Goal: Information Seeking & Learning: Learn about a topic

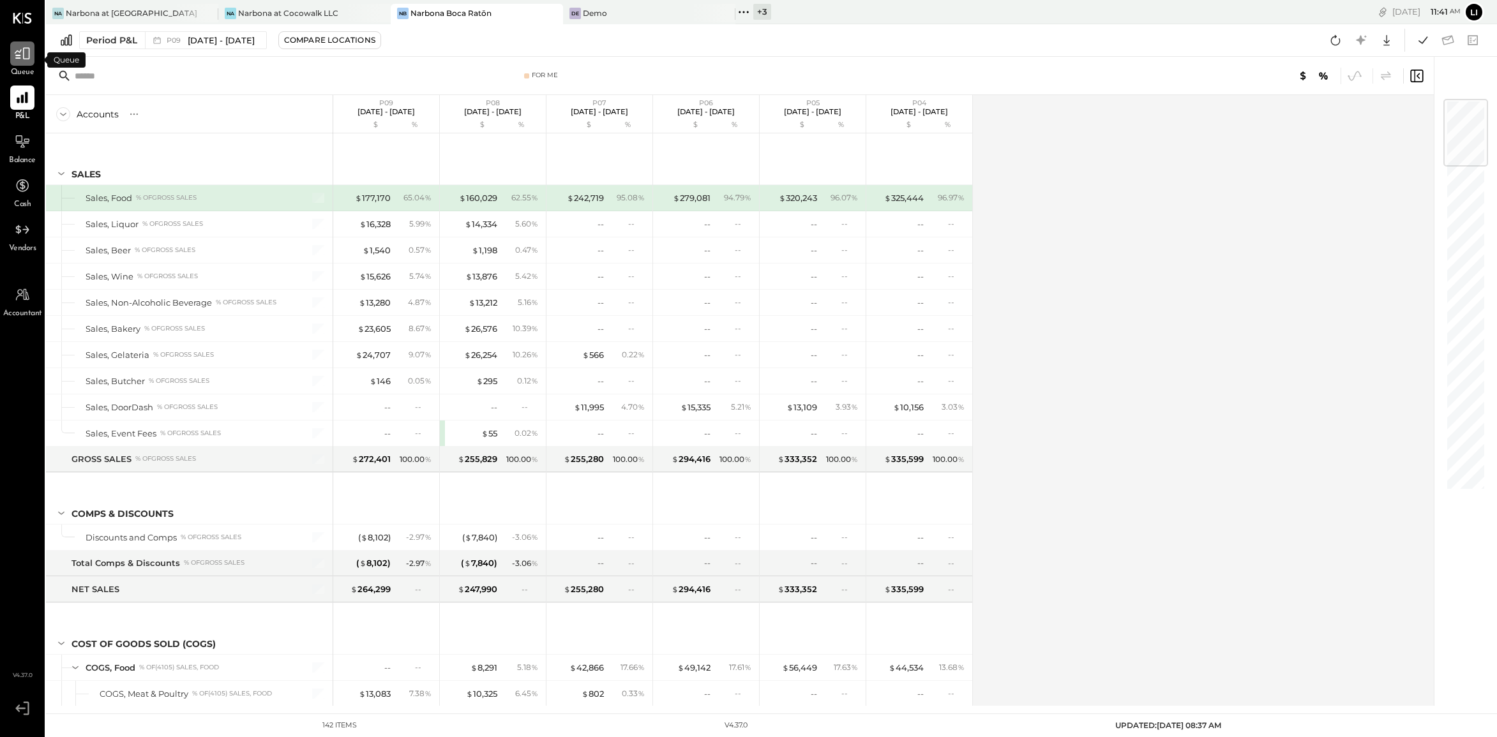
click at [26, 64] on div at bounding box center [22, 54] width 24 height 24
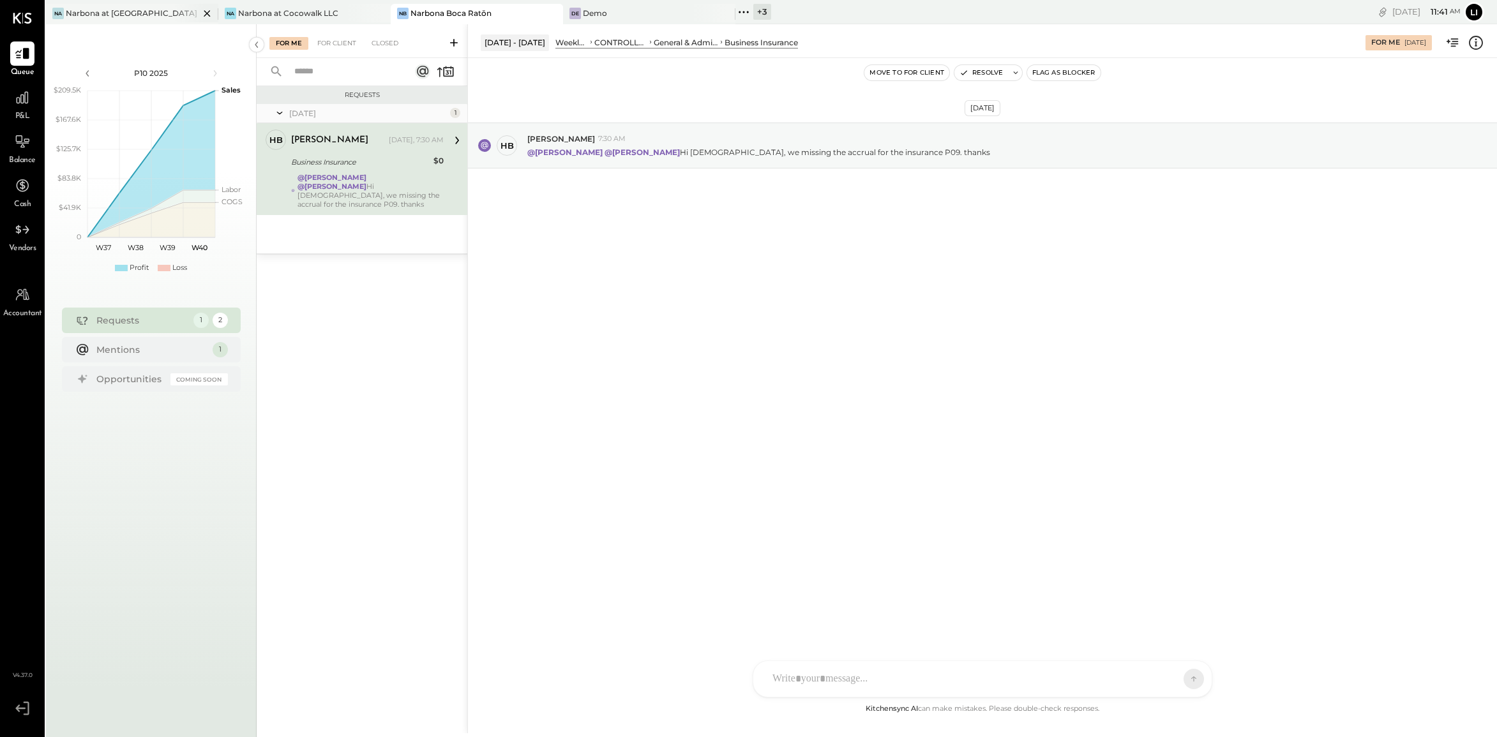
click at [124, 10] on div "Narbona at [GEOGRAPHIC_DATA] LLC" at bounding box center [132, 13] width 133 height 11
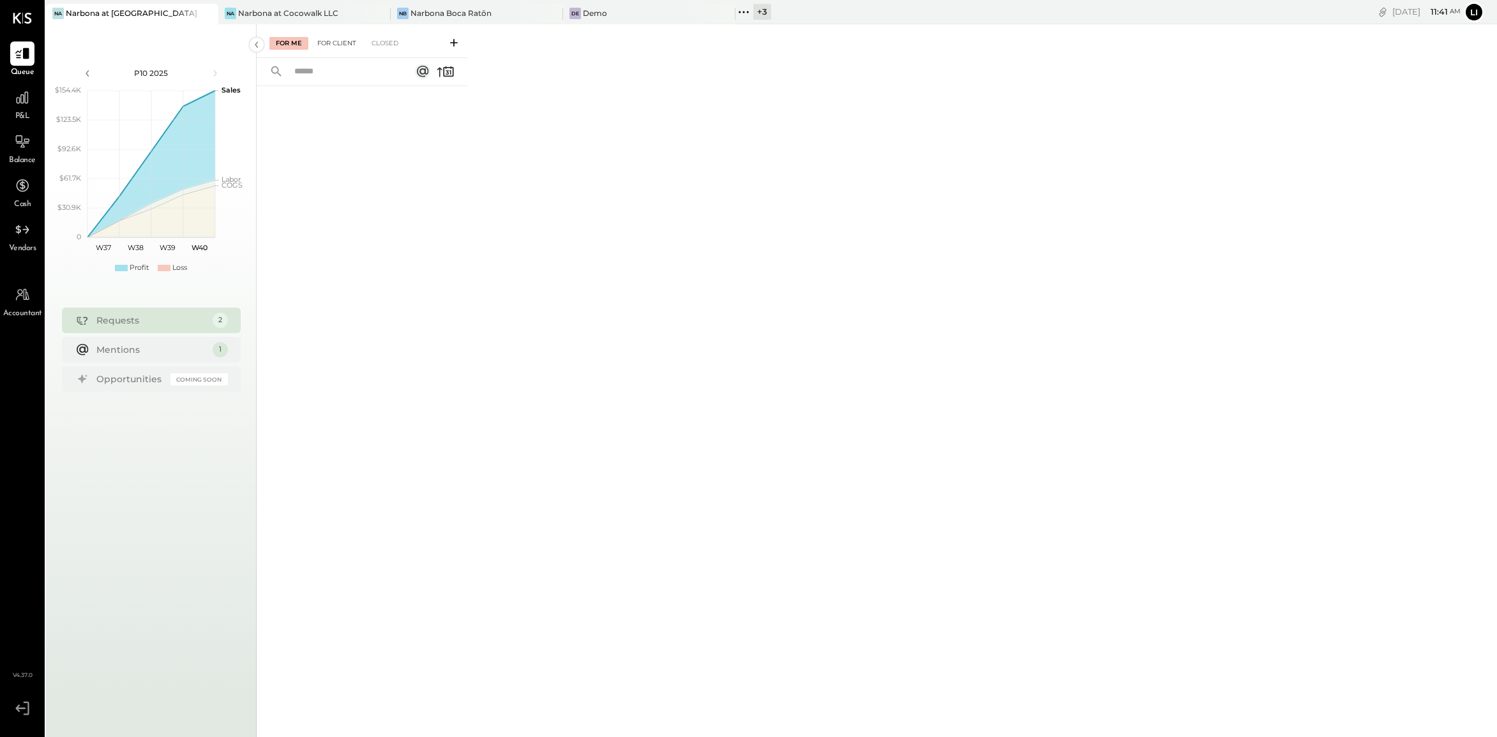
click at [336, 43] on div "For Client" at bounding box center [337, 43] width 52 height 13
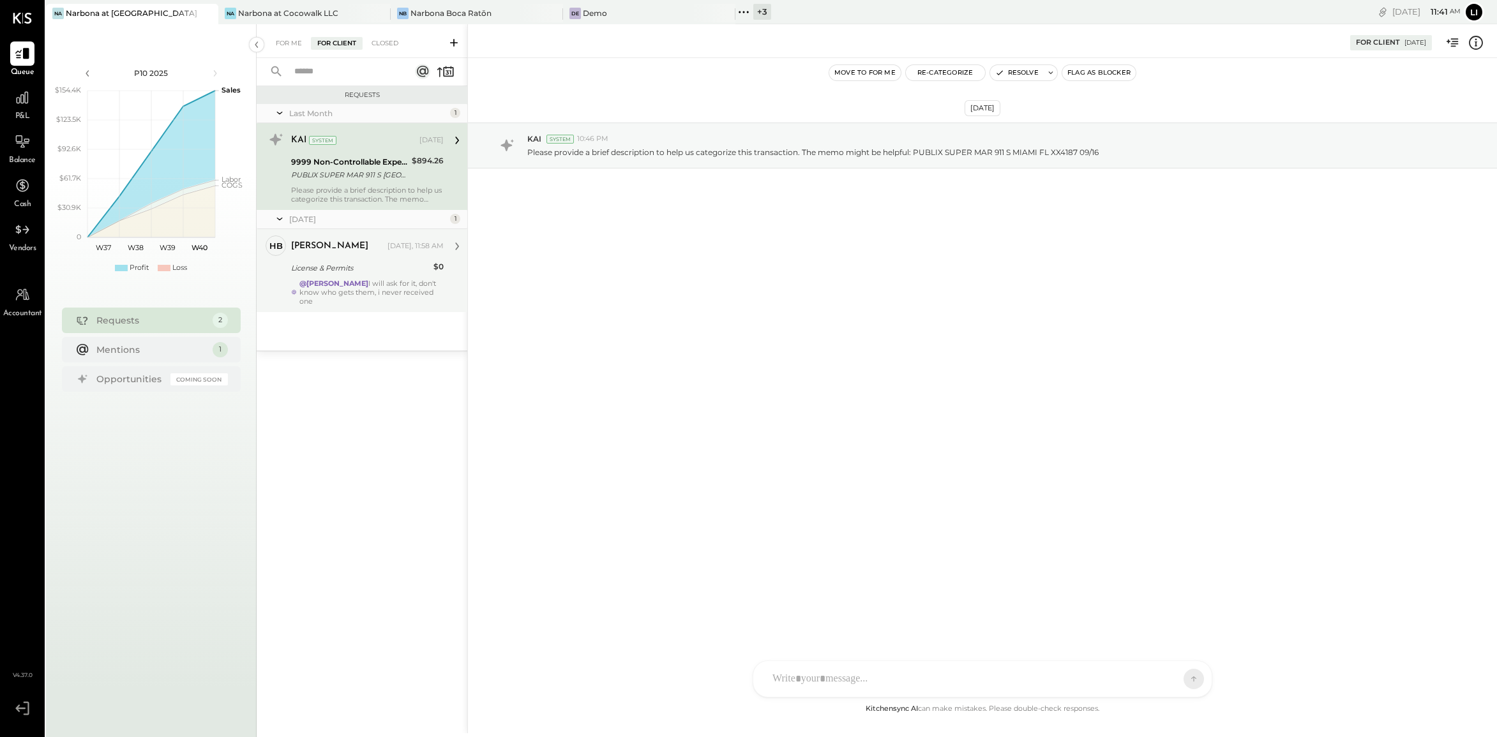
click at [346, 271] on div "License & Permits" at bounding box center [360, 268] width 139 height 13
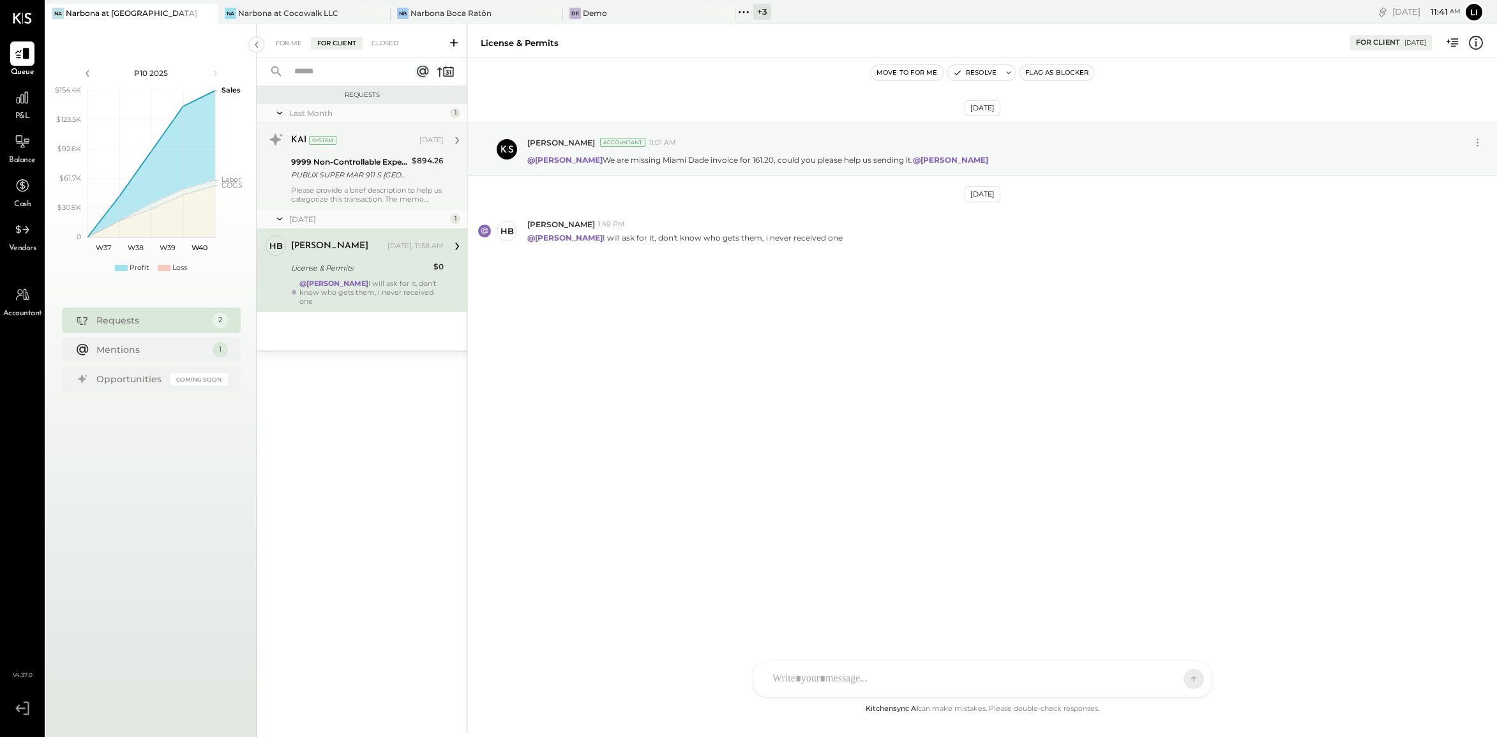
click at [337, 187] on div "Please provide a brief description to help us categorize this transaction. The …" at bounding box center [367, 195] width 153 height 18
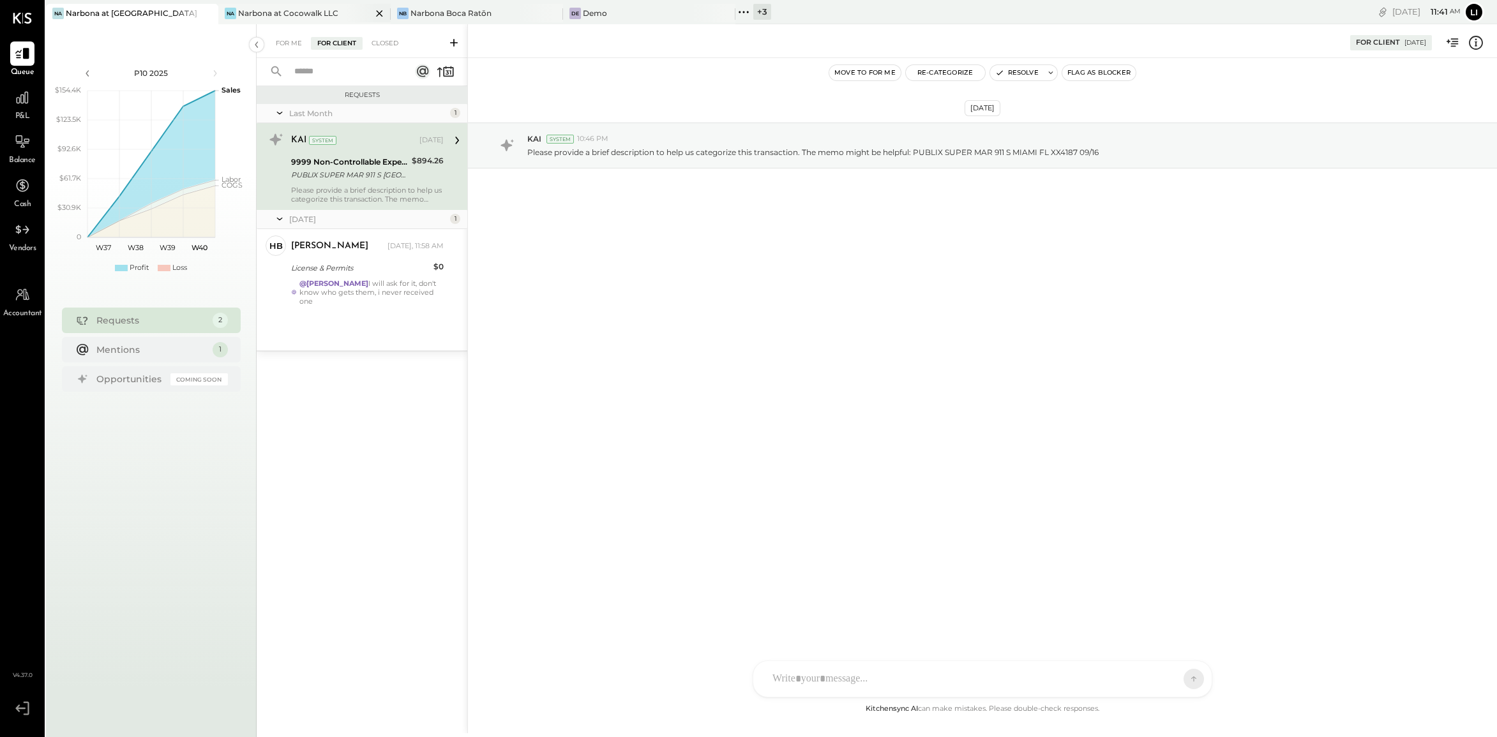
click at [256, 22] on div "Na Narbona at Cocowalk LLC" at bounding box center [304, 14] width 172 height 20
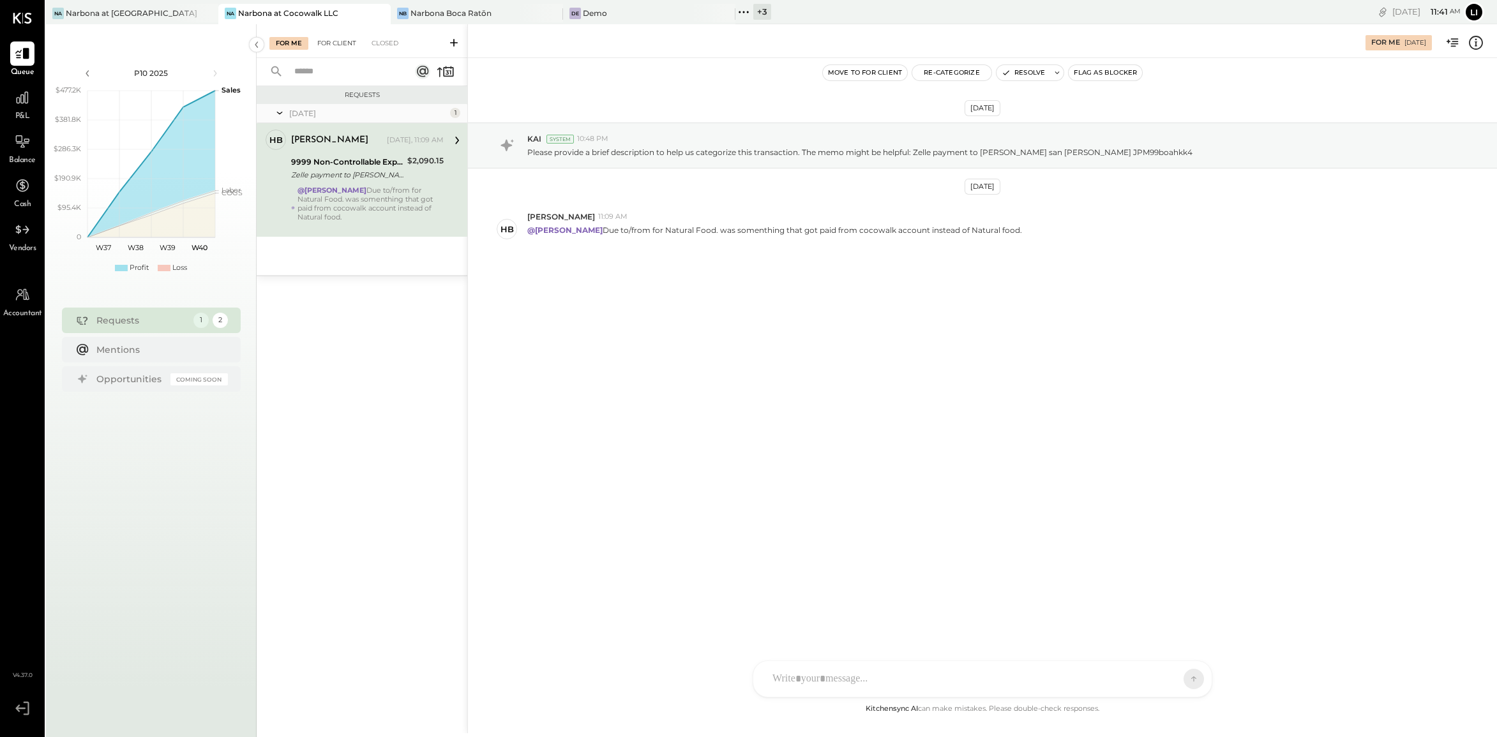
click at [326, 47] on div "For Client" at bounding box center [337, 43] width 52 height 13
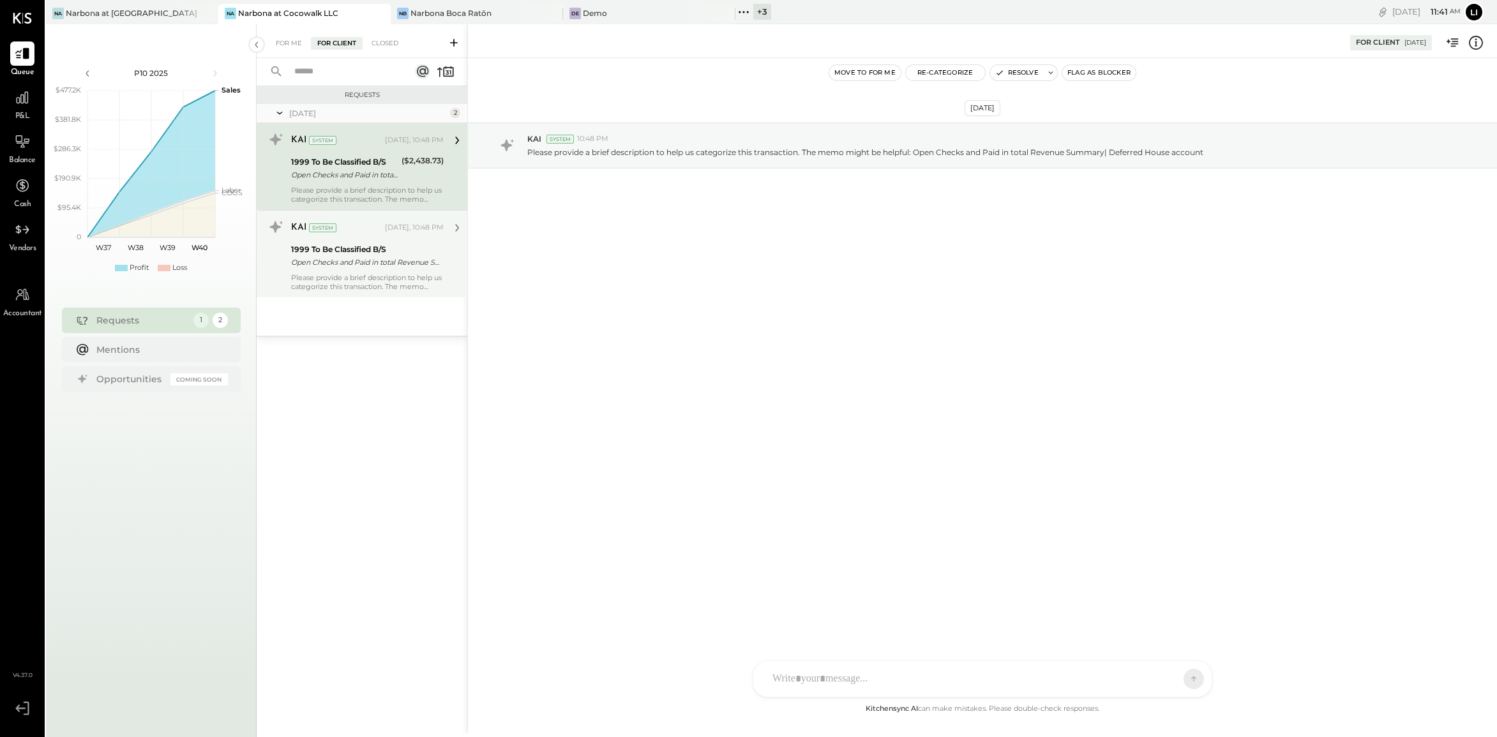
click at [365, 288] on div "Please provide a brief description to help us categorize this transaction. The …" at bounding box center [367, 282] width 153 height 18
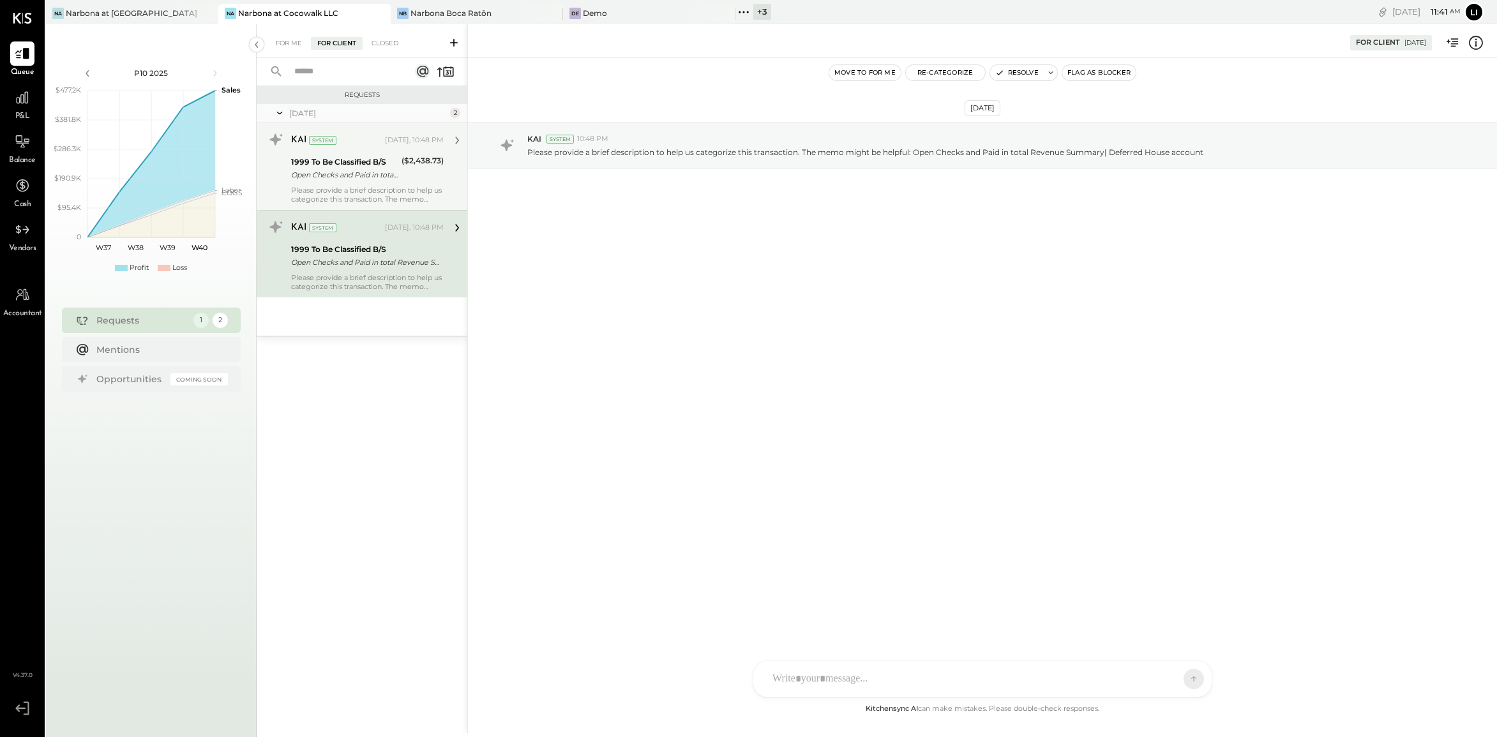
click at [335, 188] on div "Please provide a brief description to help us categorize this transaction. The …" at bounding box center [367, 195] width 153 height 18
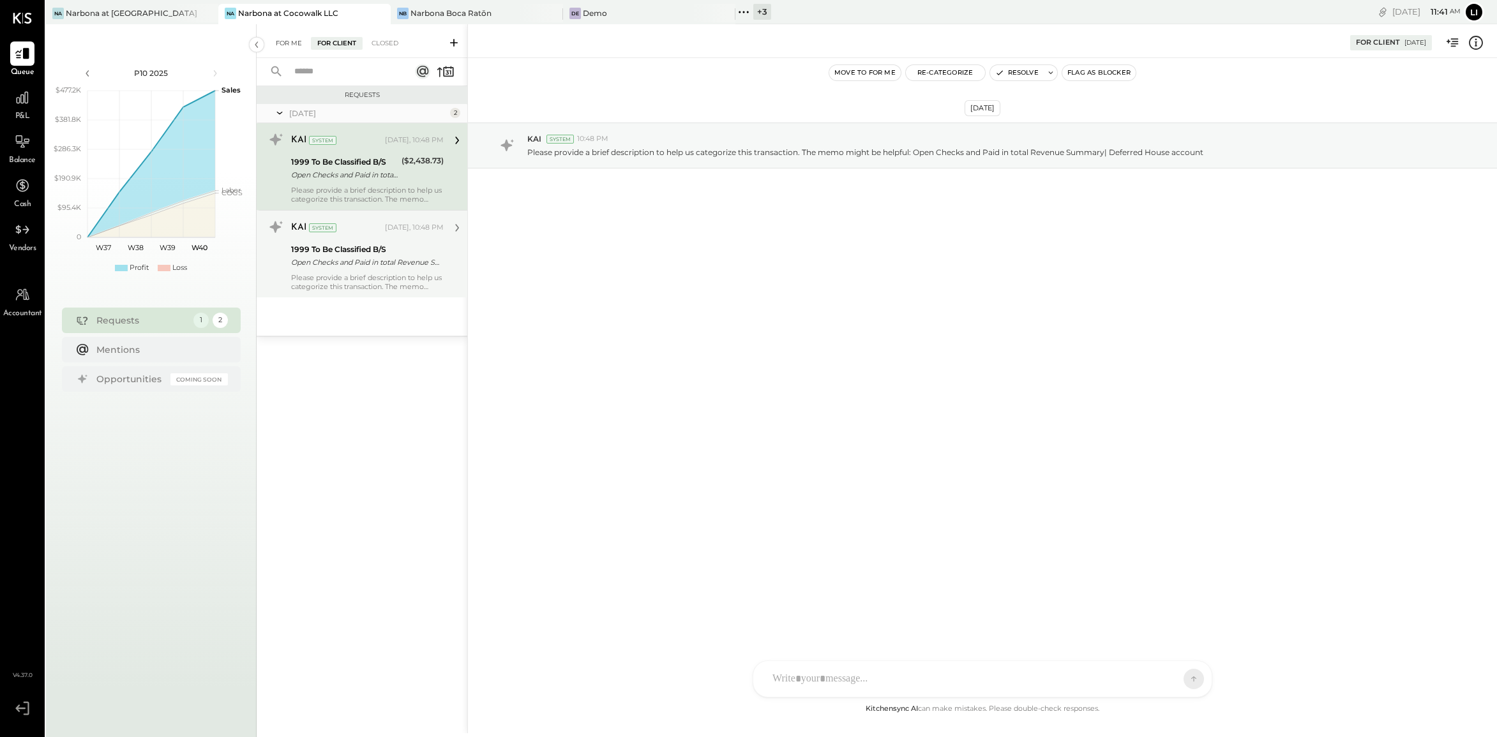
click at [278, 41] on div "For Me" at bounding box center [288, 43] width 39 height 13
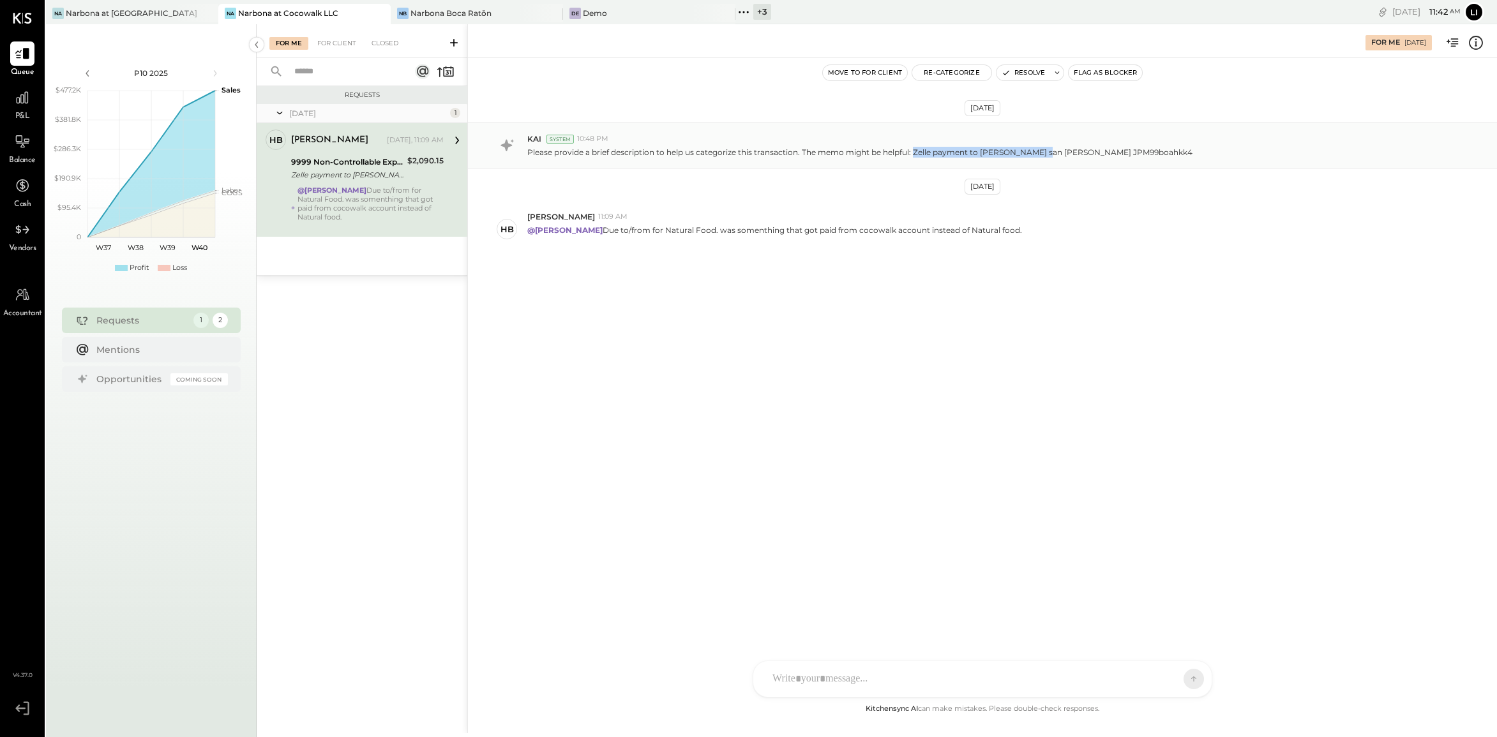
drag, startPoint x: 913, startPoint y: 153, endPoint x: 1035, endPoint y: 155, distance: 122.0
click at [1035, 155] on p "Please provide a brief description to help us categorize this transaction. The …" at bounding box center [859, 152] width 665 height 11
copy p "Zelle payment to [PERSON_NAME] [PERSON_NAME]"
click at [863, 318] on div "[DATE] KAI System 10:48 PM Please provide a brief description to help us catego…" at bounding box center [982, 221] width 1029 height 263
click at [821, 309] on div "[DATE] KAI System 10:48 PM Please provide a brief description to help us catego…" at bounding box center [982, 221] width 1029 height 263
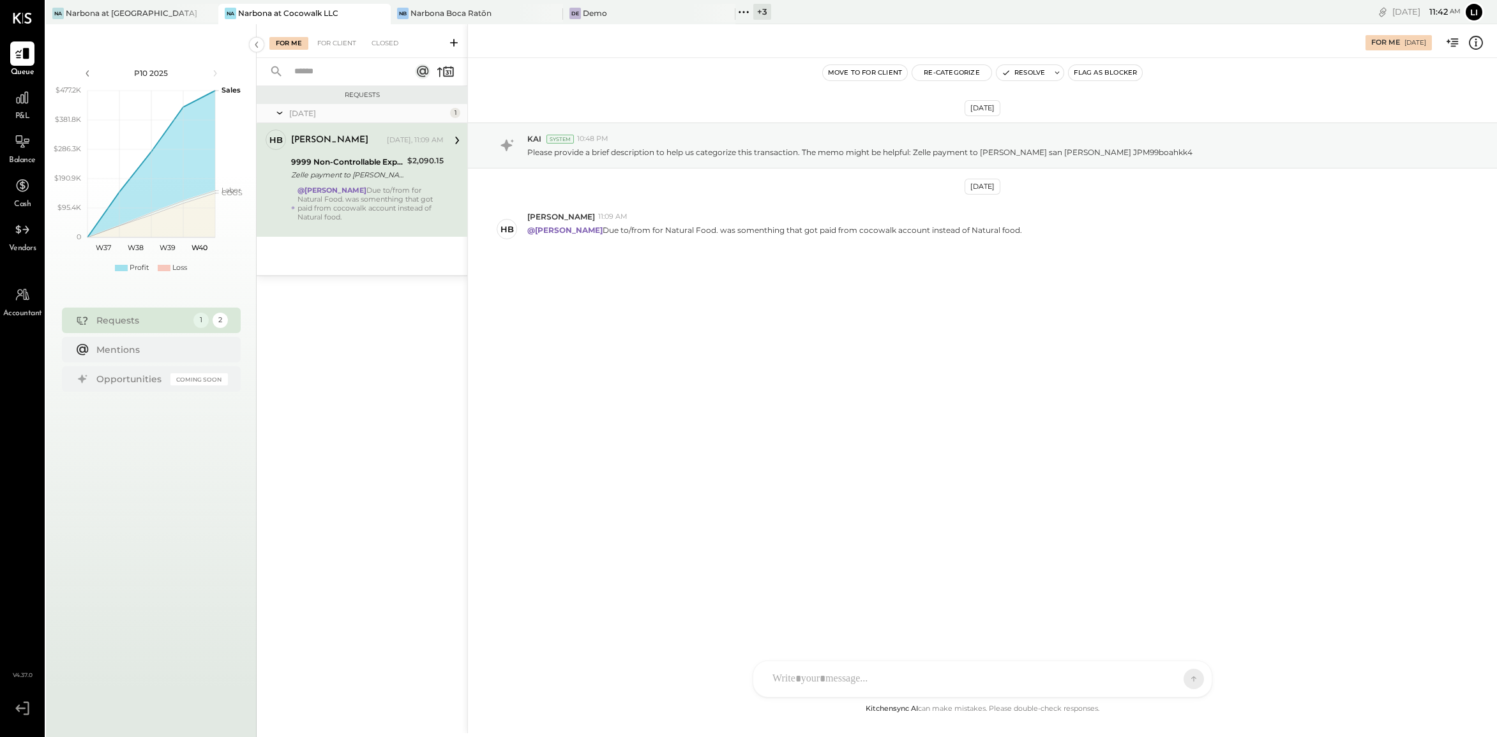
click at [810, 280] on div "[DATE] KAI System 10:48 PM Please provide a brief description to help us catego…" at bounding box center [982, 221] width 1029 height 263
click at [683, 287] on div "[DATE] KAI System 10:48 PM Please provide a brief description to help us catego…" at bounding box center [982, 221] width 1029 height 263
click at [1020, 84] on div "Move to for client Re-Categorize Resolve Flag as Blocker" at bounding box center [982, 72] width 1029 height 29
click at [1016, 78] on button "Resolve" at bounding box center [1024, 72] width 54 height 15
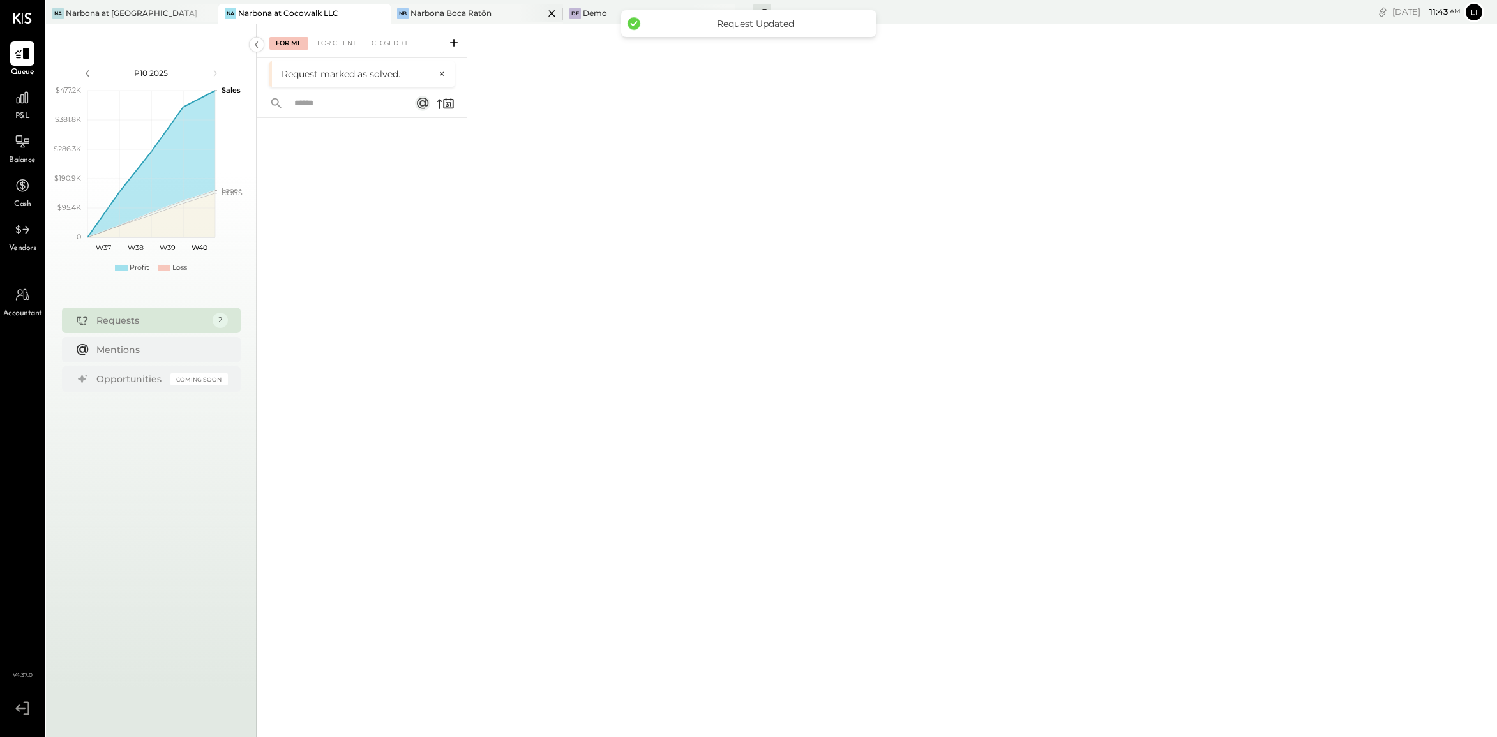
click at [428, 13] on div "Narbona Boca Ratōn" at bounding box center [451, 13] width 81 height 11
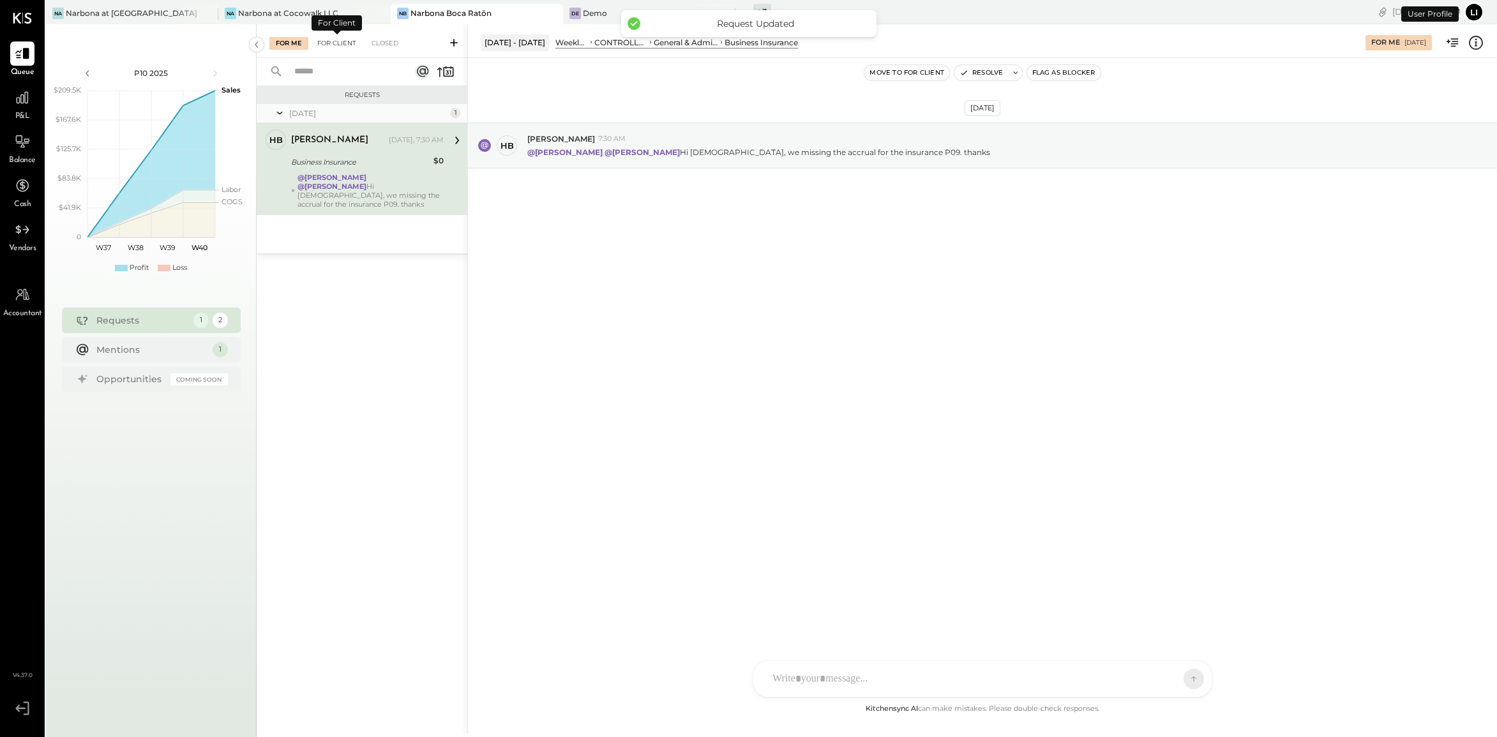
click at [328, 44] on div "For Client" at bounding box center [337, 43] width 52 height 13
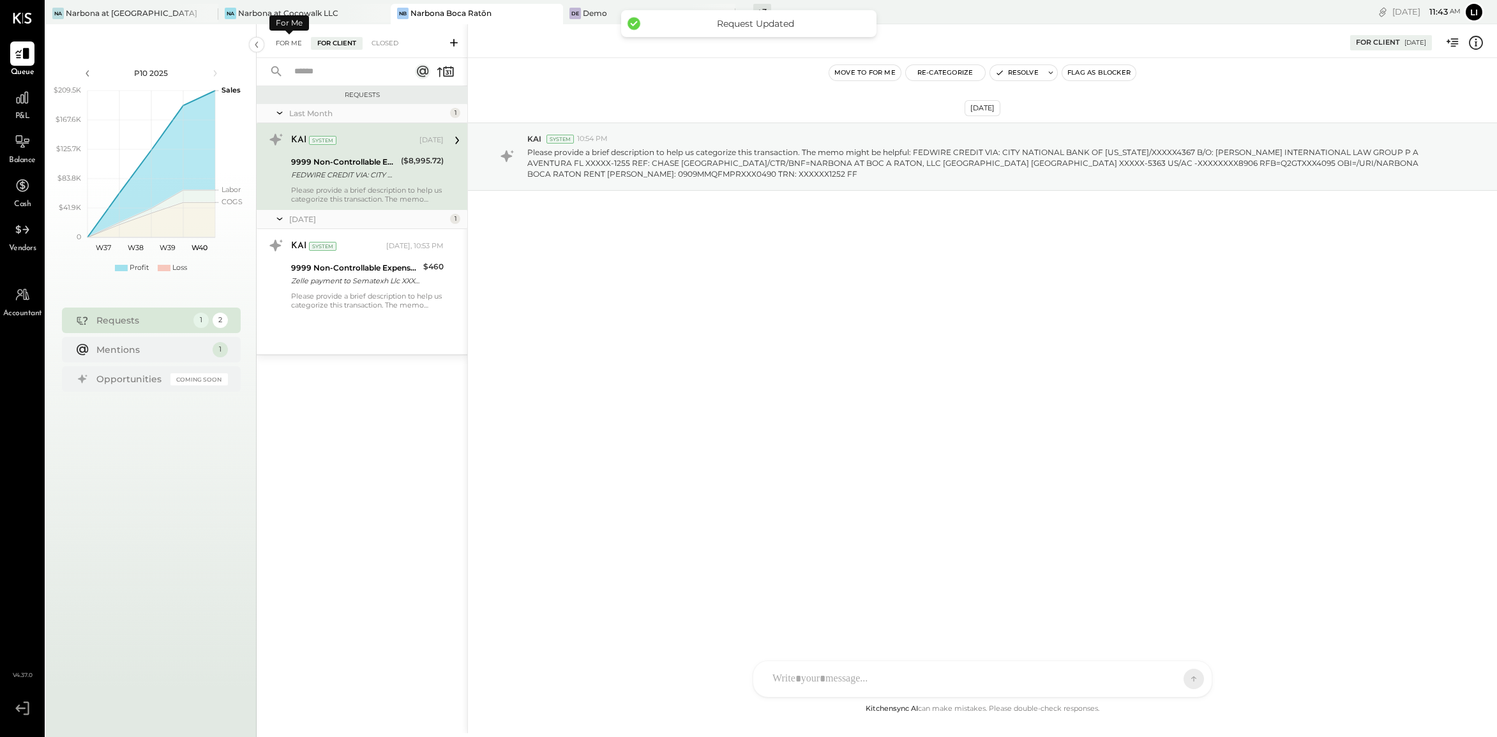
click at [280, 43] on div "For Me" at bounding box center [288, 43] width 39 height 13
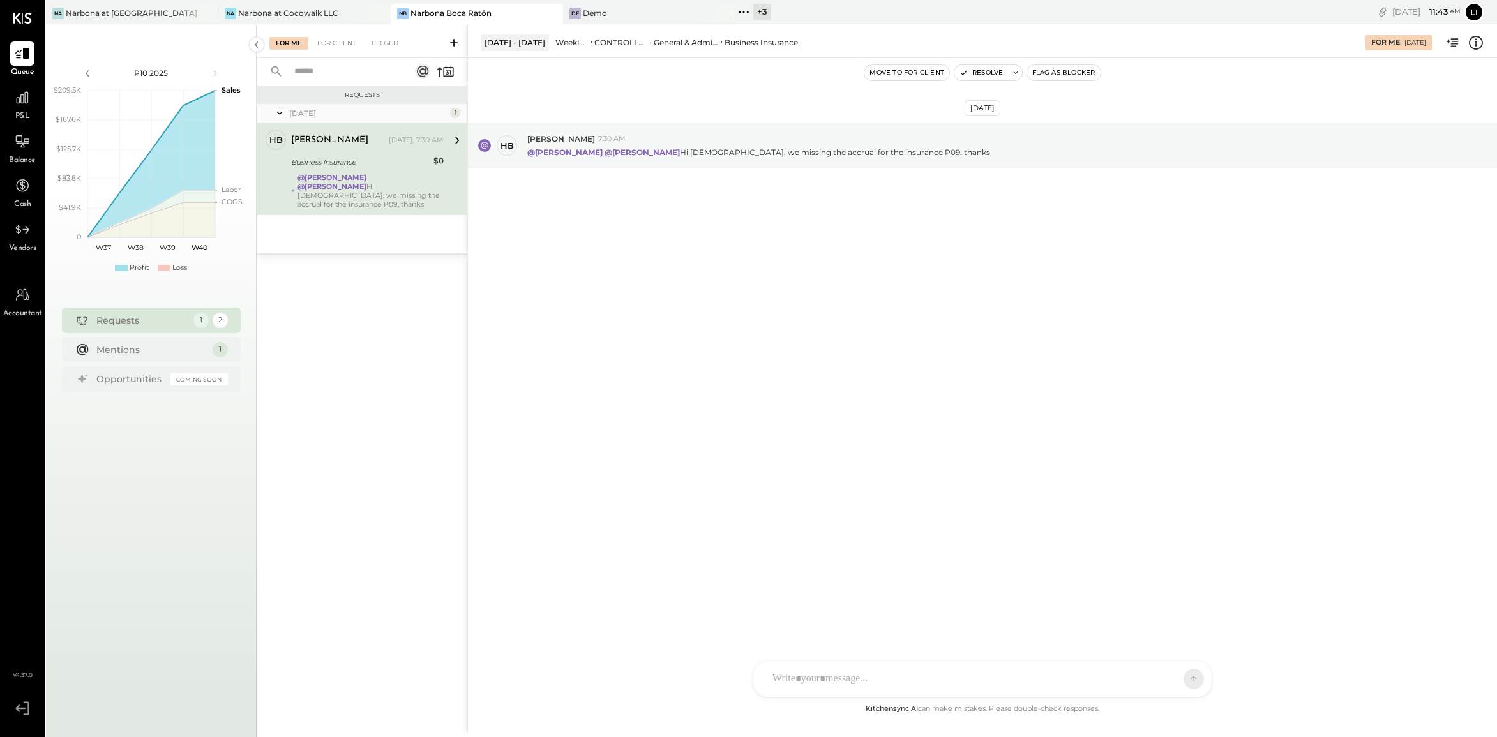
click at [17, 111] on span "P&L" at bounding box center [22, 116] width 15 height 11
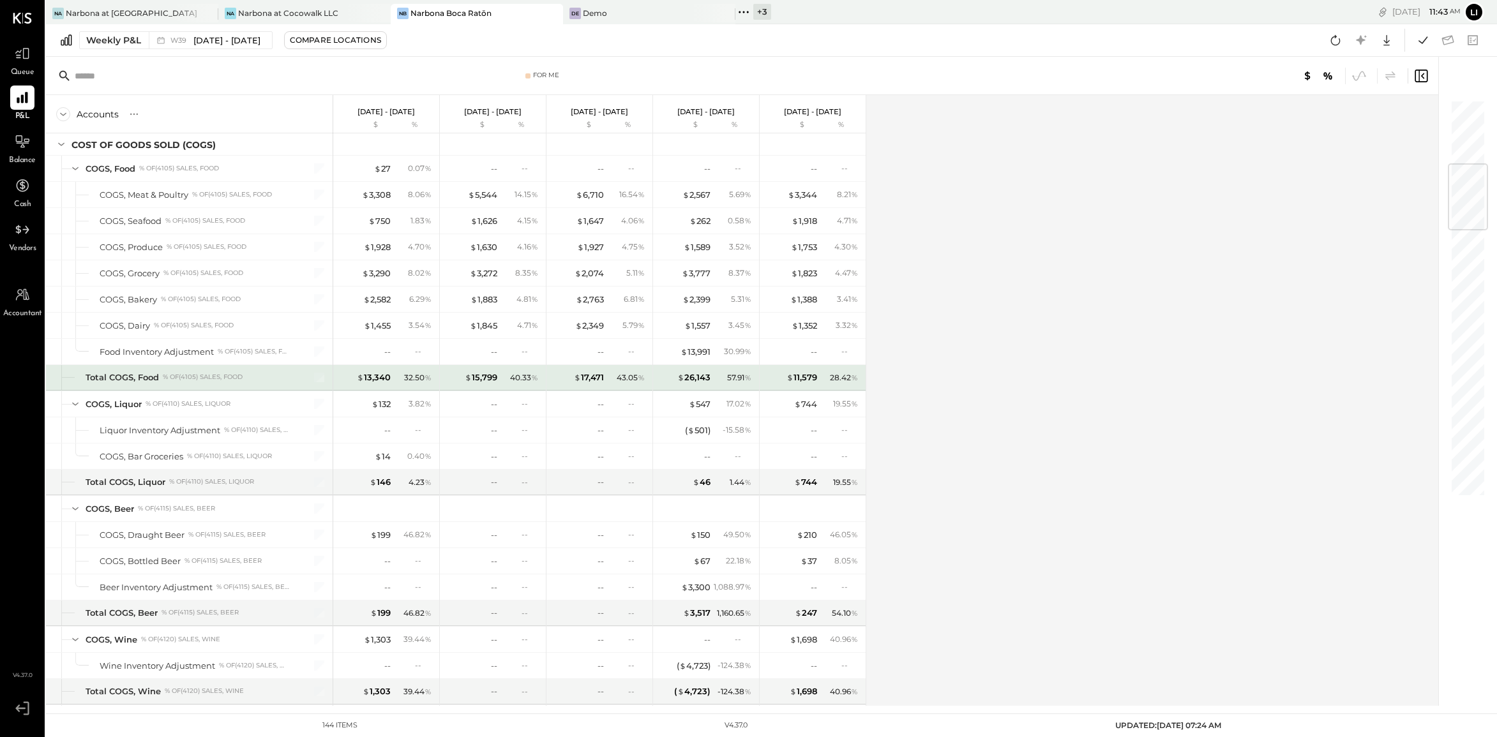
scroll to position [552, 0]
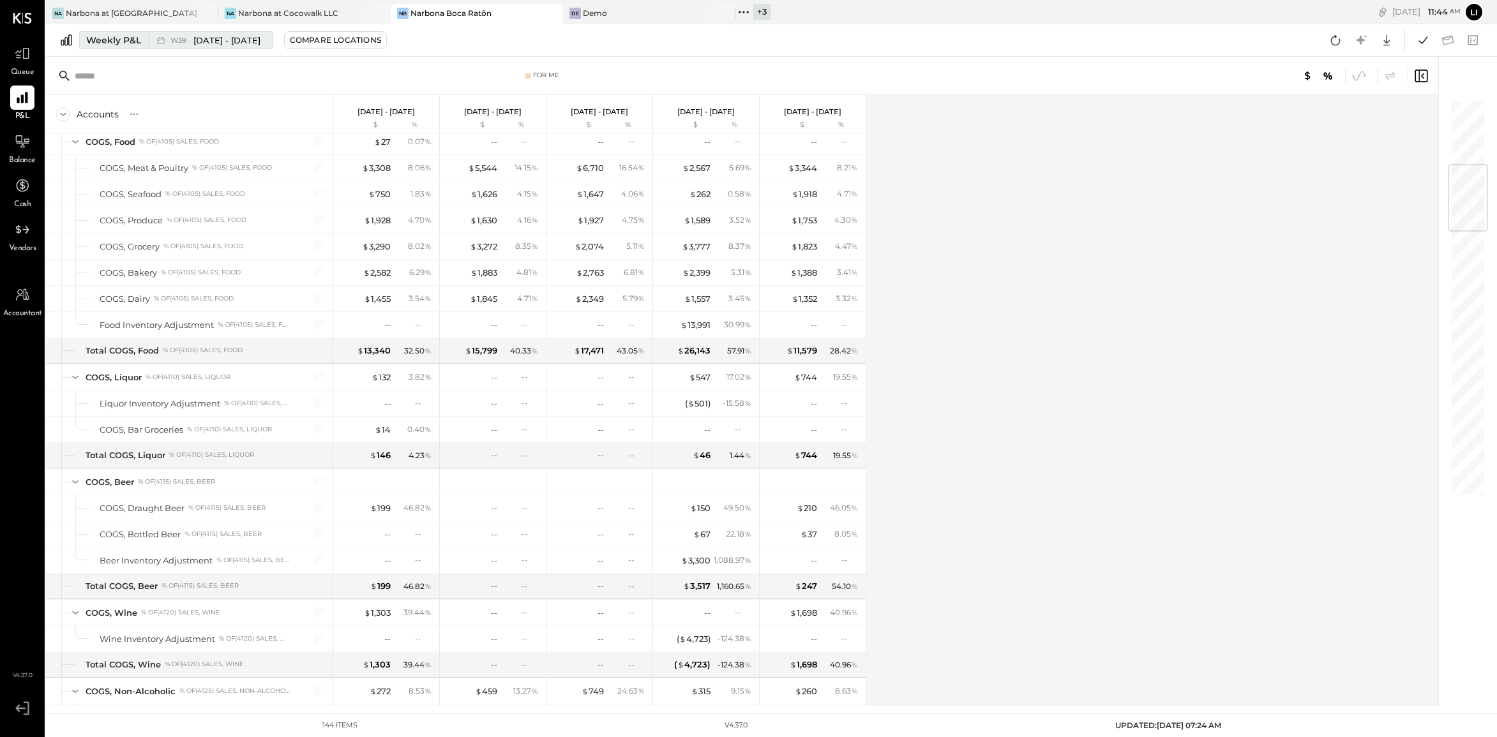
click at [174, 39] on span "W39" at bounding box center [180, 40] width 20 height 7
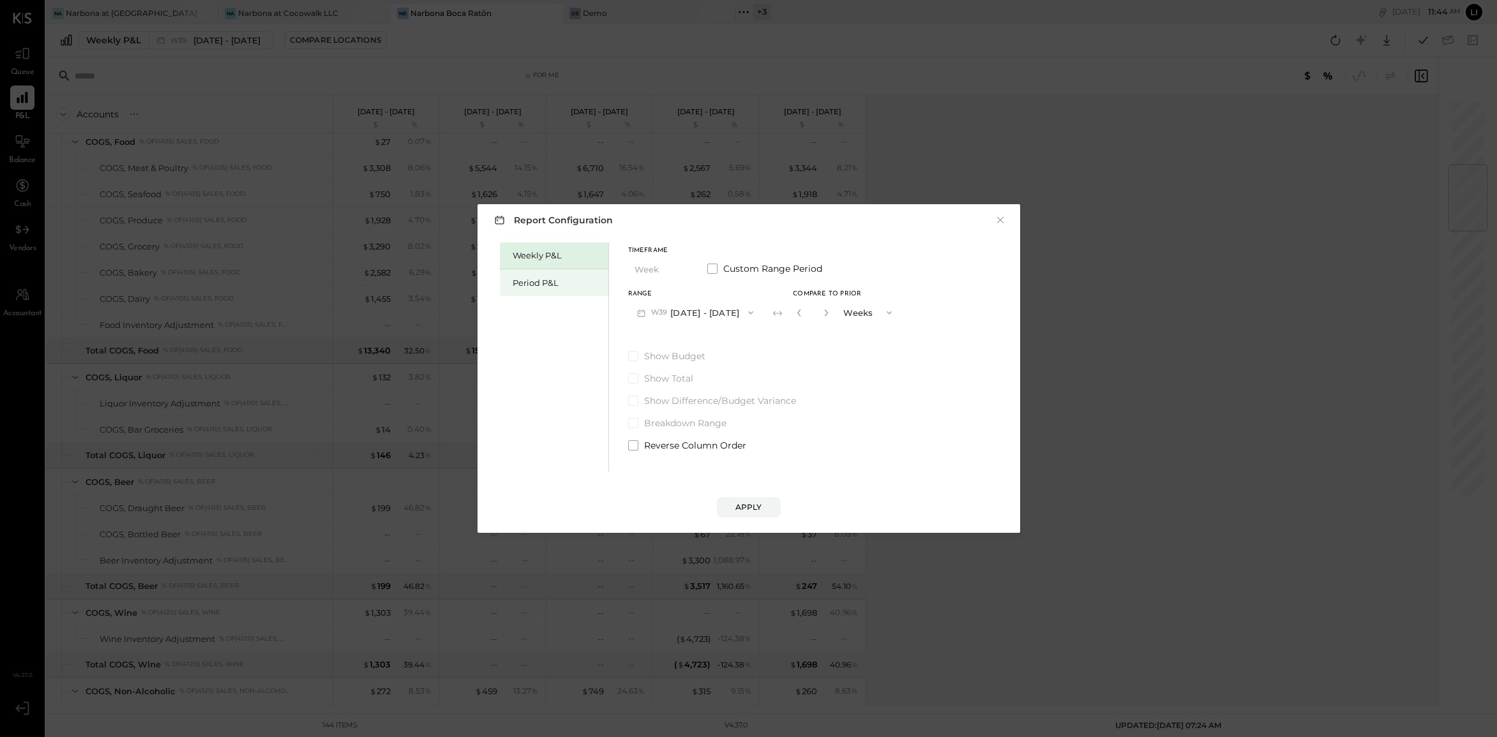
click at [551, 285] on div "Period P&L" at bounding box center [557, 283] width 89 height 12
click at [820, 318] on div "Compare" at bounding box center [799, 315] width 42 height 11
click at [735, 314] on button "P10 [DATE] - [DATE]" at bounding box center [693, 313] width 131 height 24
click at [706, 340] on span "[DATE] - [DATE]" at bounding box center [688, 341] width 61 height 11
click at [828, 309] on icon "button" at bounding box center [824, 313] width 8 height 8
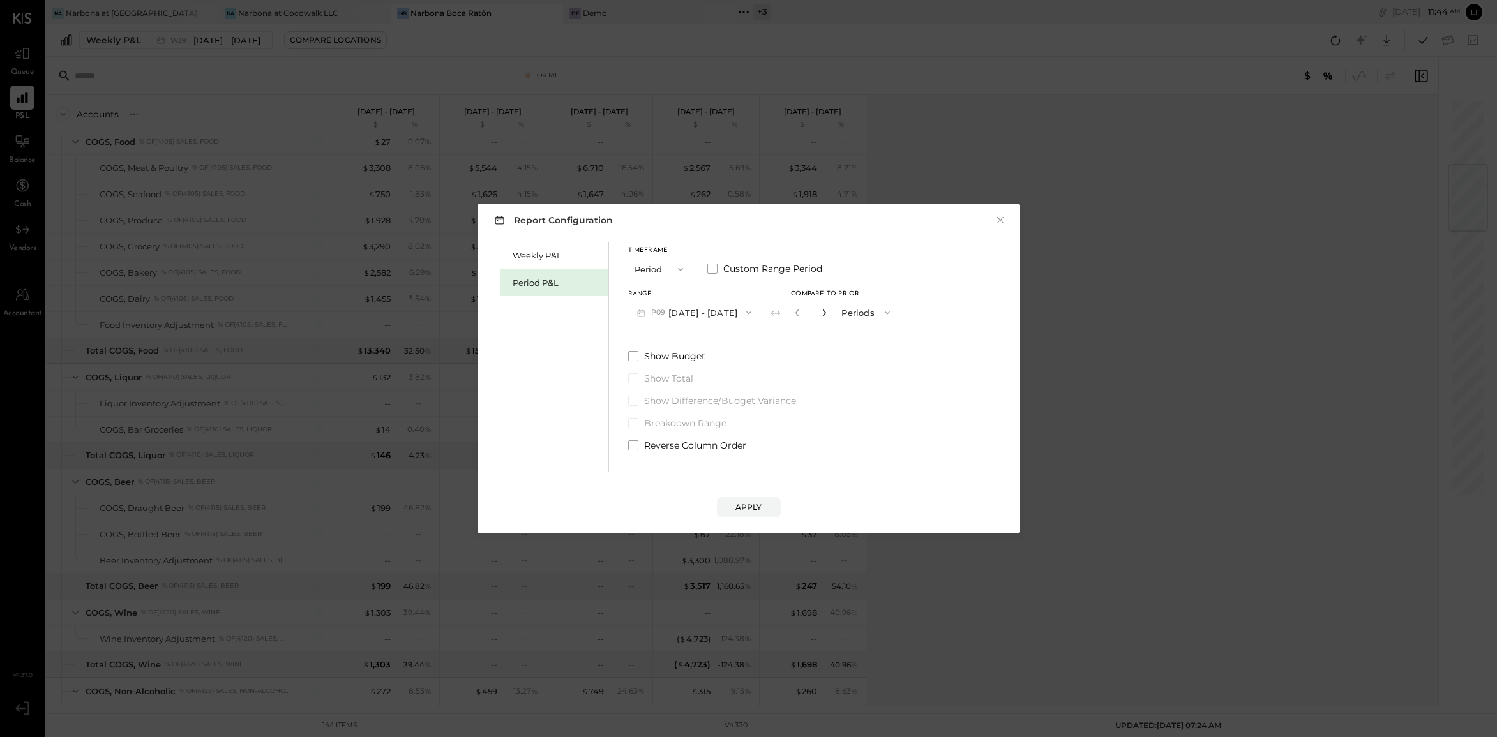
click at [828, 309] on icon "button" at bounding box center [824, 313] width 8 height 8
type input "*"
click at [755, 506] on div "Apply" at bounding box center [749, 507] width 27 height 11
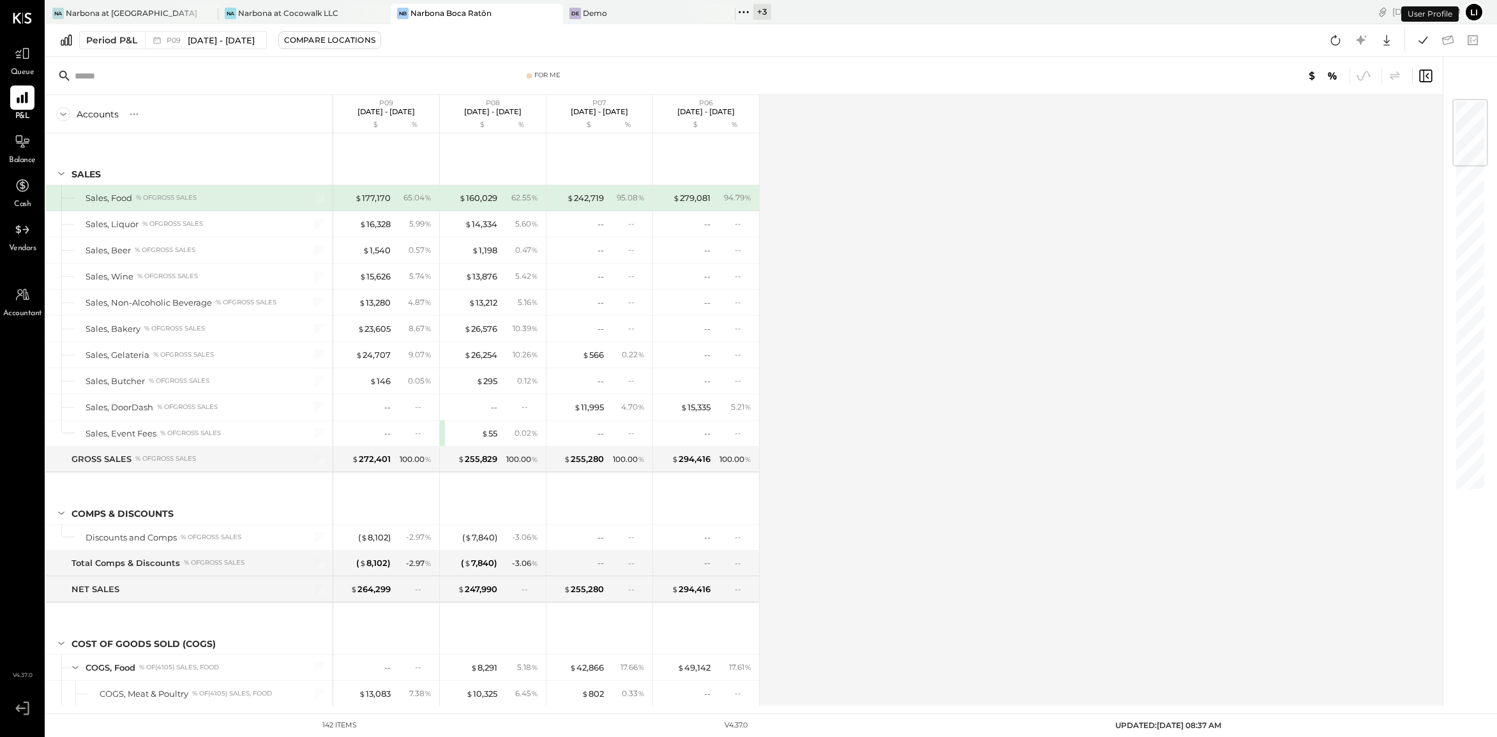
scroll to position [2249, 0]
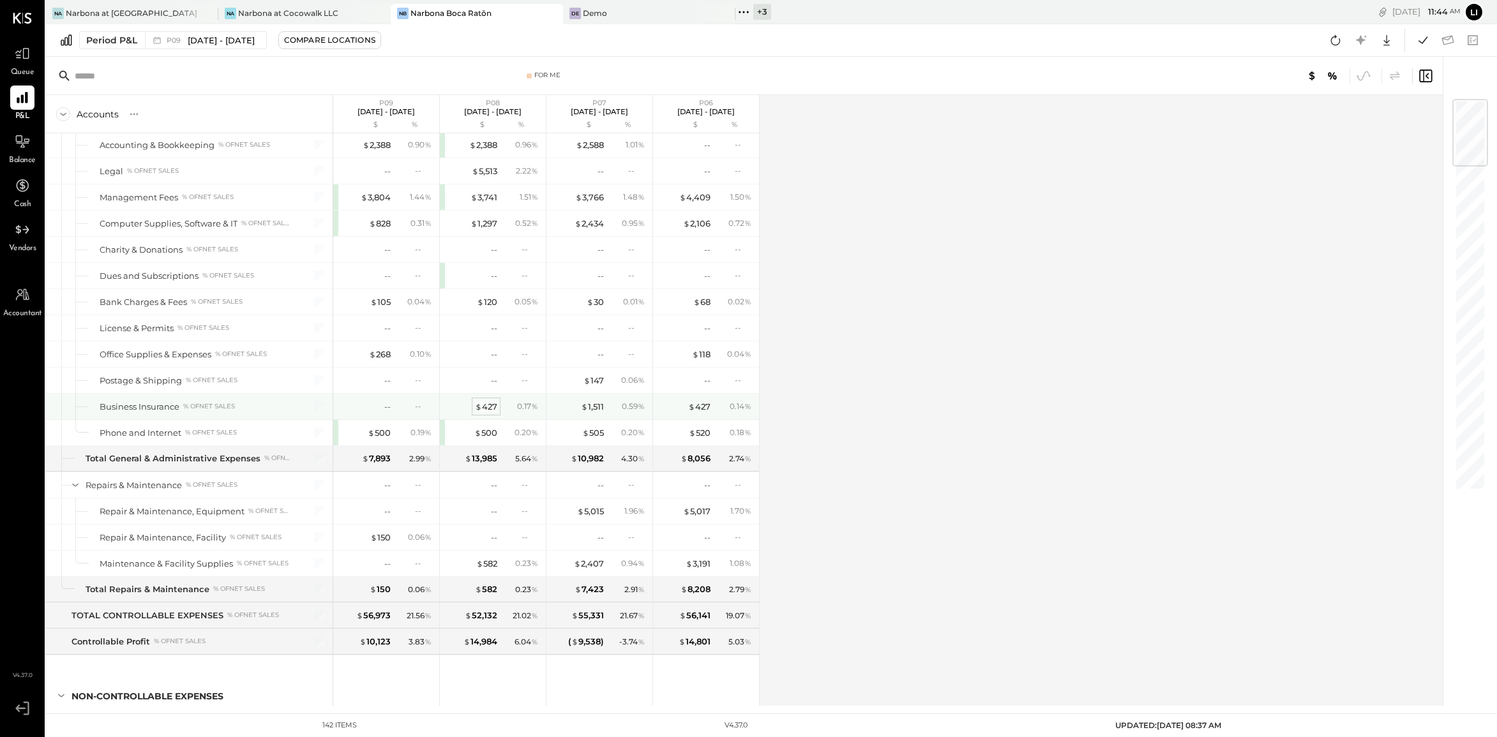
click at [480, 412] on span "$" at bounding box center [478, 407] width 7 height 10
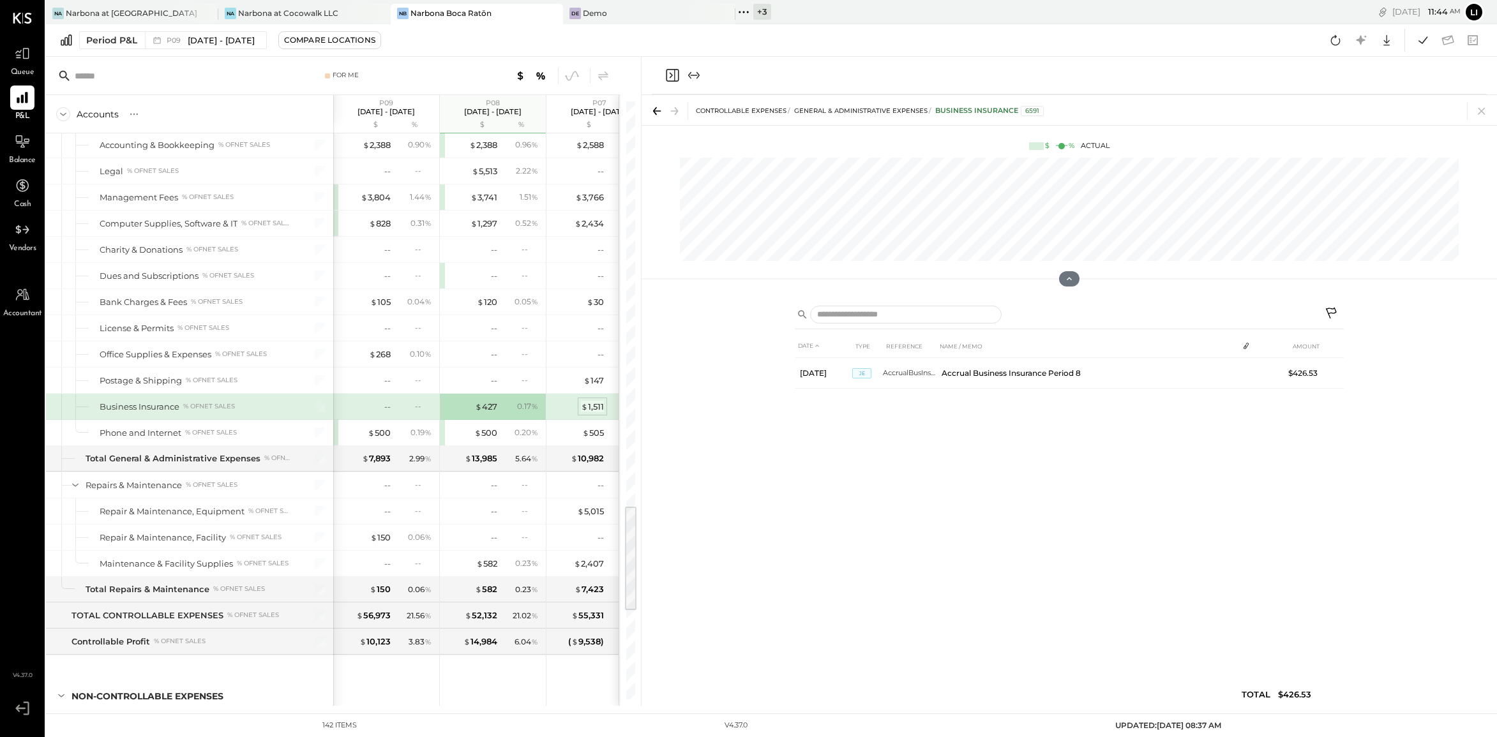
click at [592, 413] on div "$ 1,511" at bounding box center [592, 407] width 23 height 12
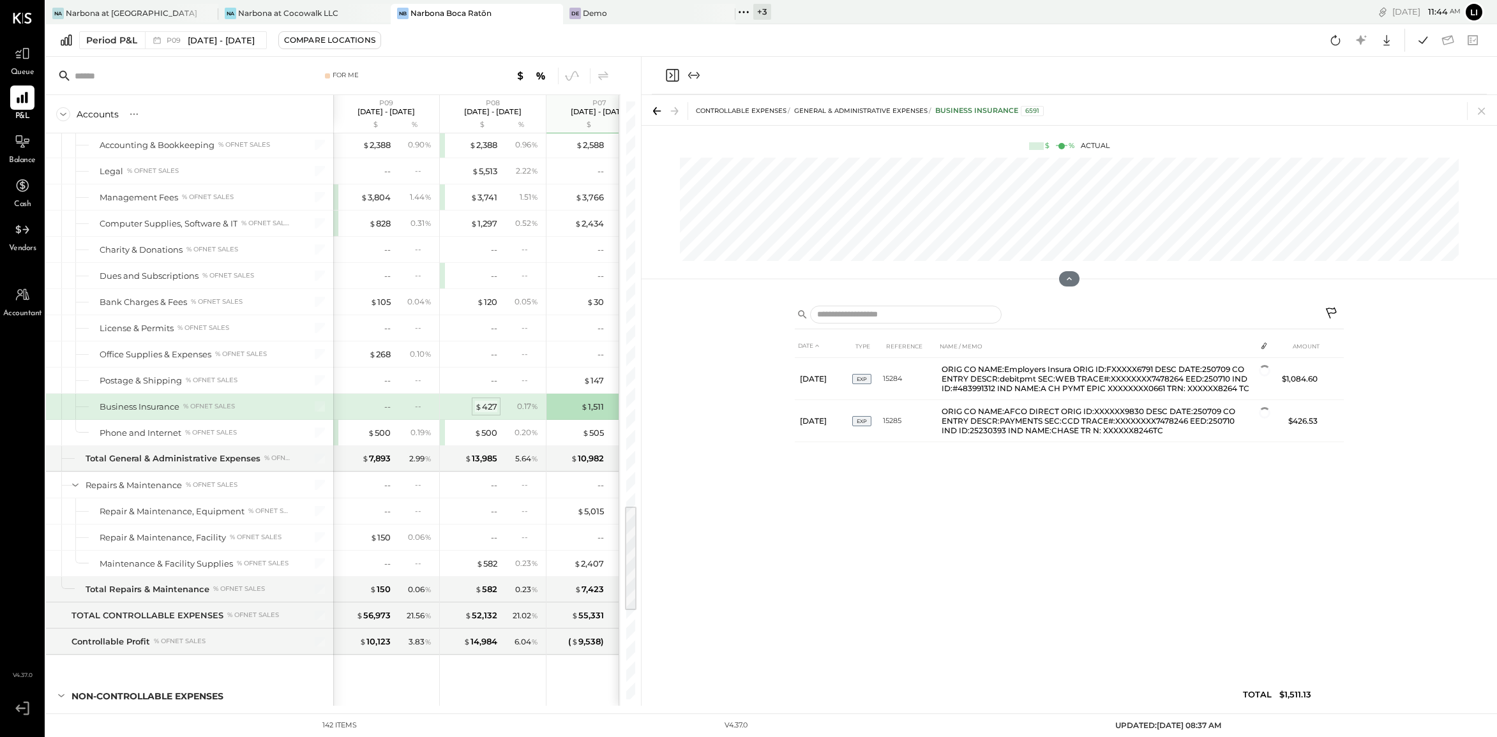
click at [495, 413] on div "$ 427" at bounding box center [486, 407] width 22 height 12
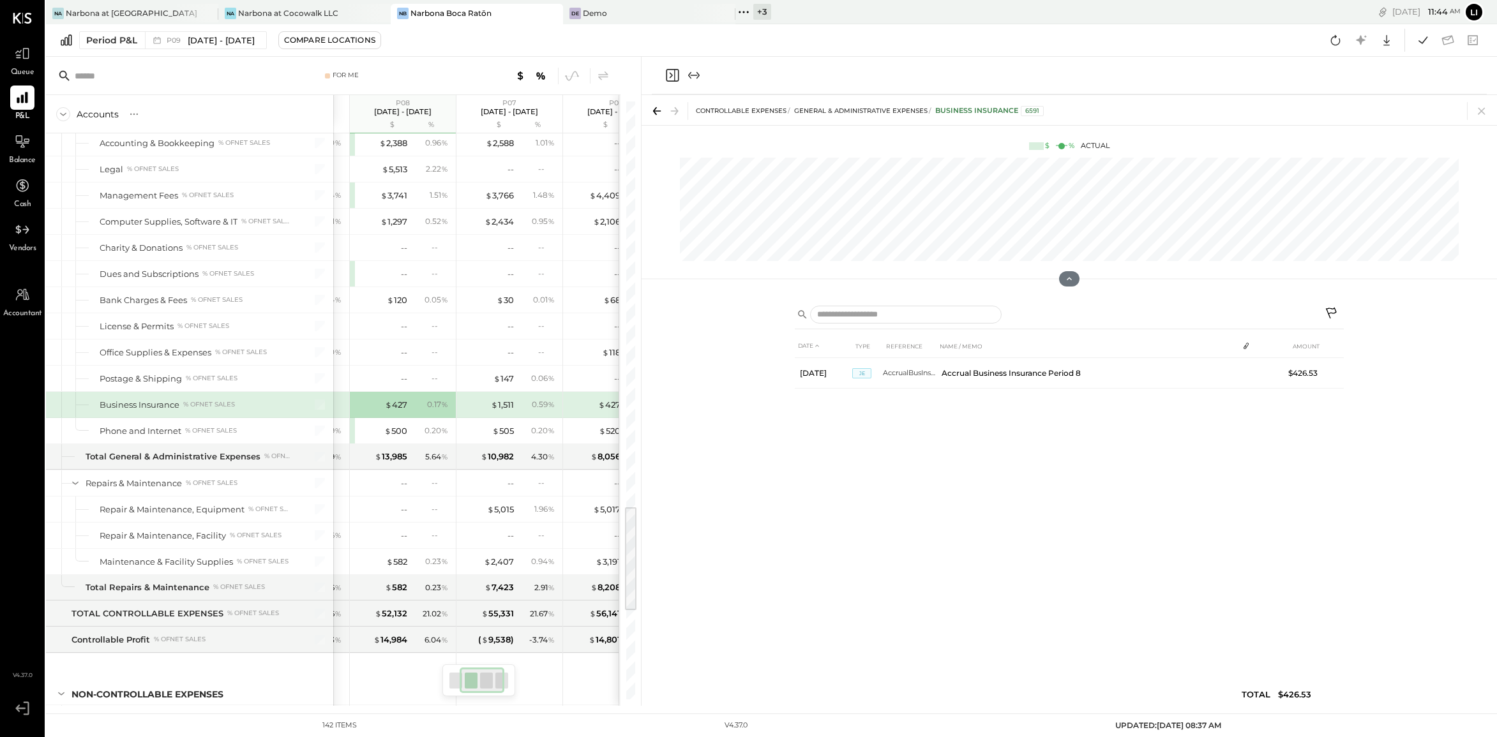
scroll to position [0, 140]
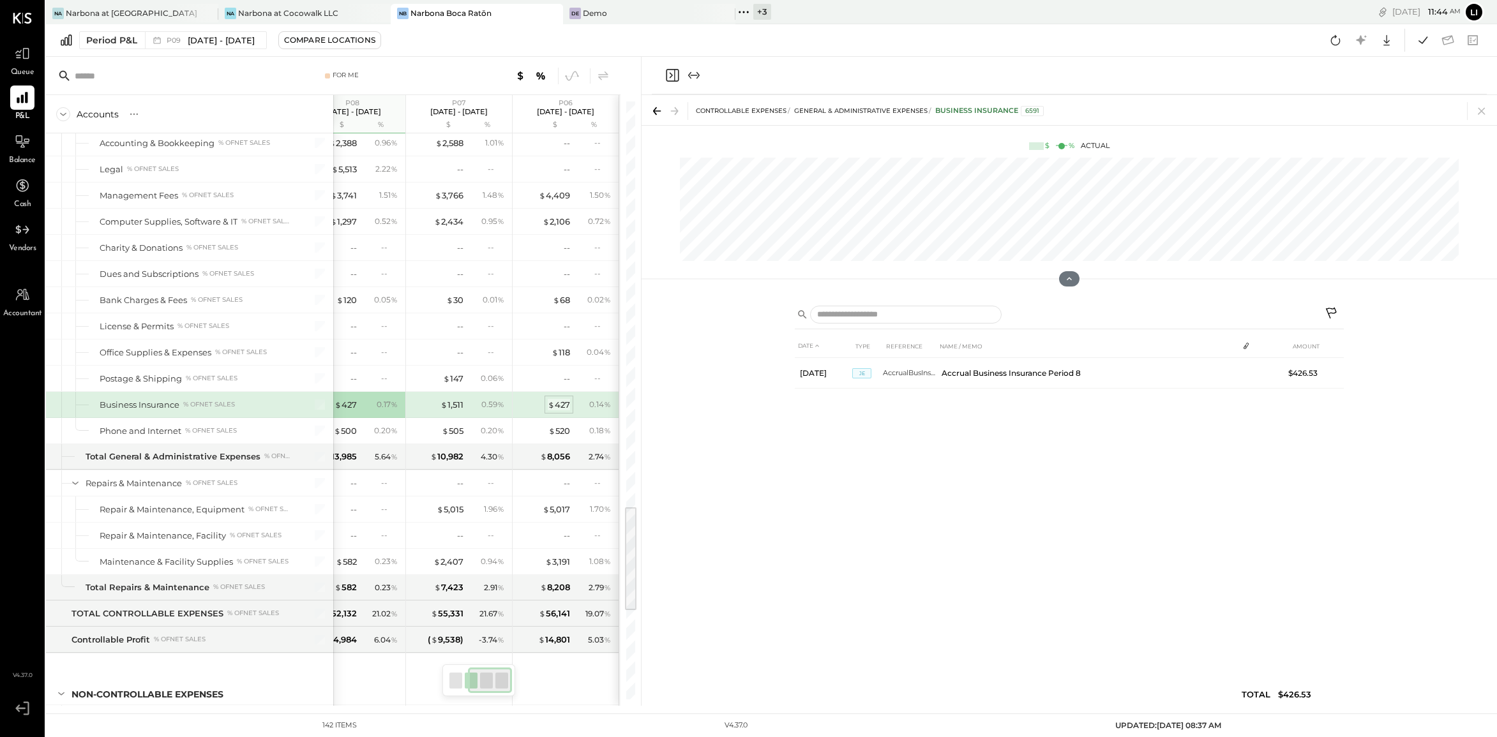
click at [557, 411] on div "$ 427" at bounding box center [559, 405] width 22 height 12
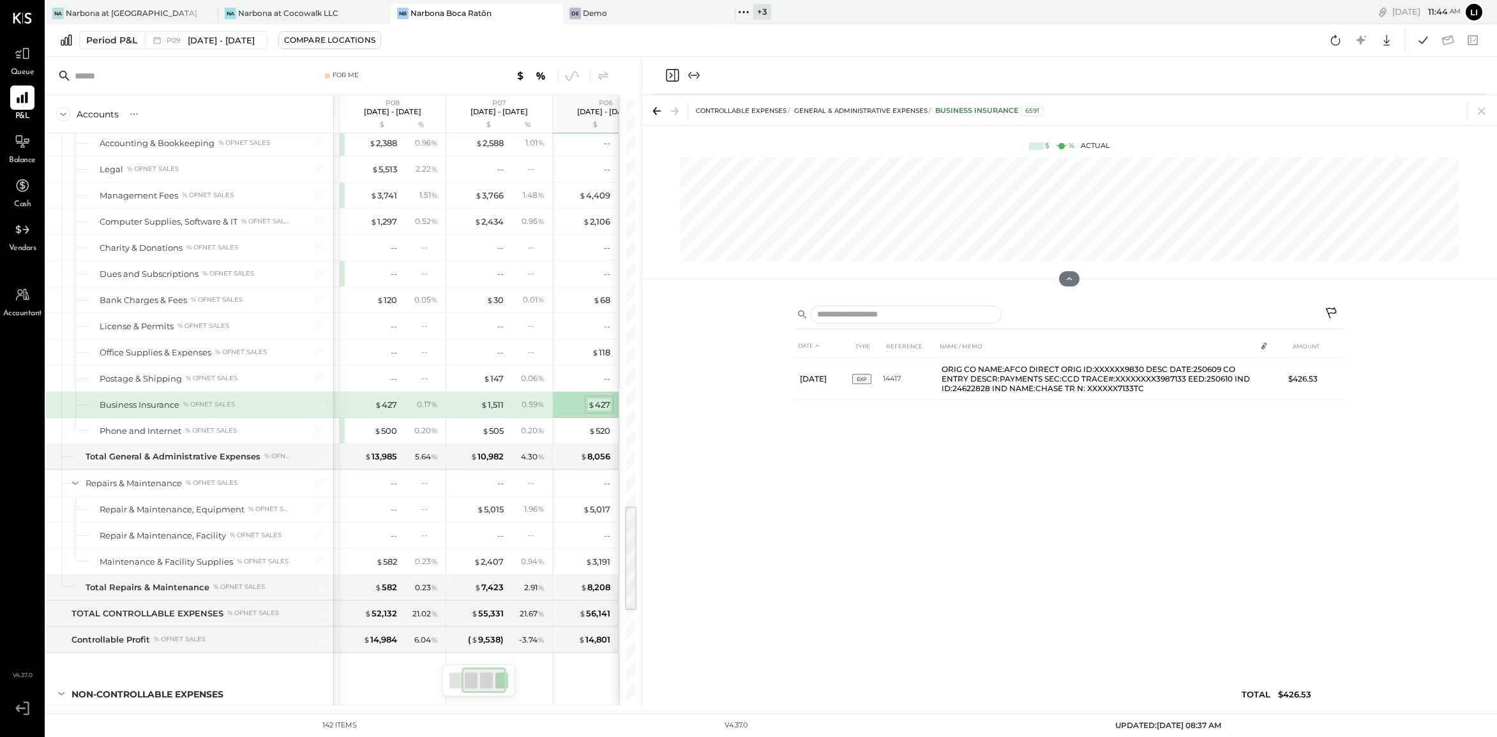
scroll to position [0, 100]
click at [488, 412] on div "$ 1,511" at bounding box center [492, 406] width 23 height 12
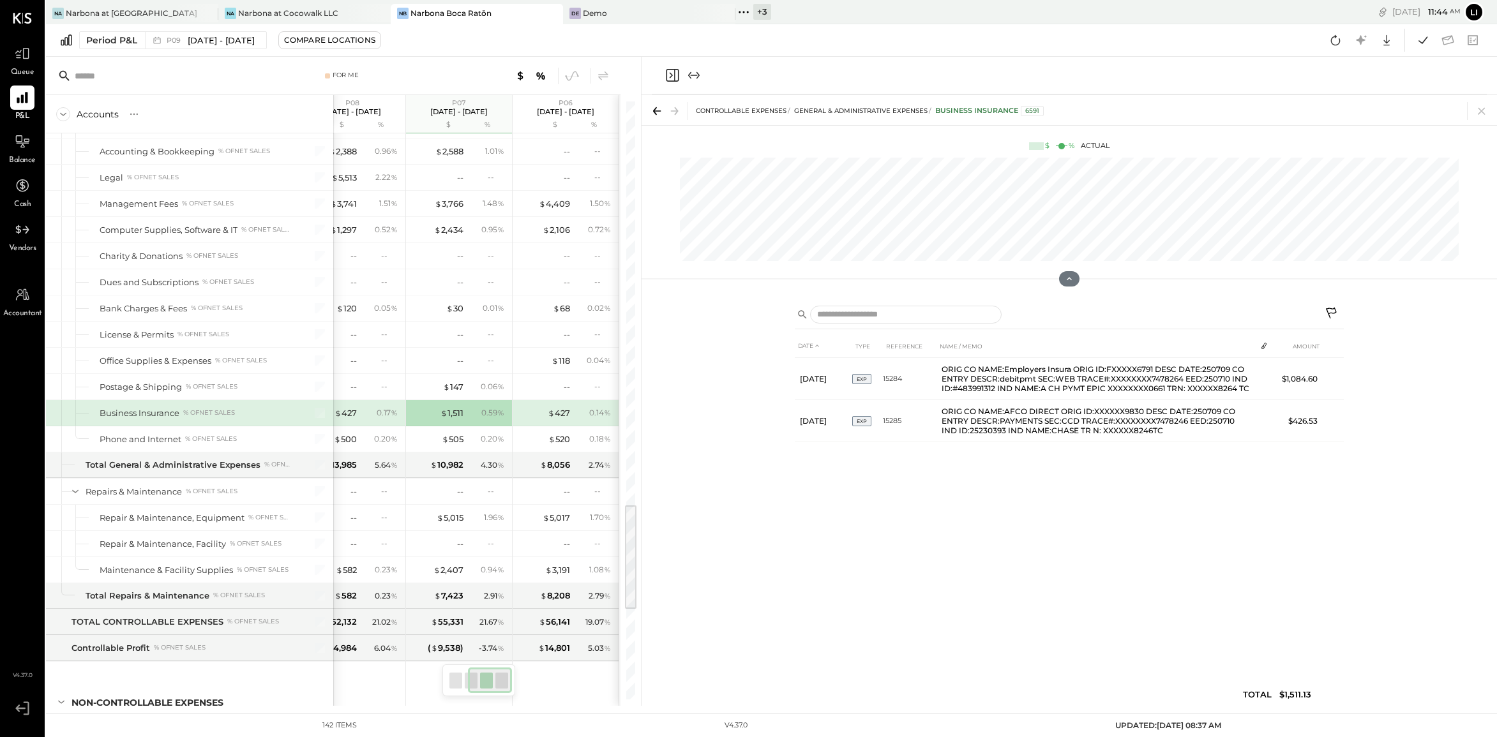
scroll to position [2244, 0]
click at [157, 35] on icon at bounding box center [157, 40] width 13 height 13
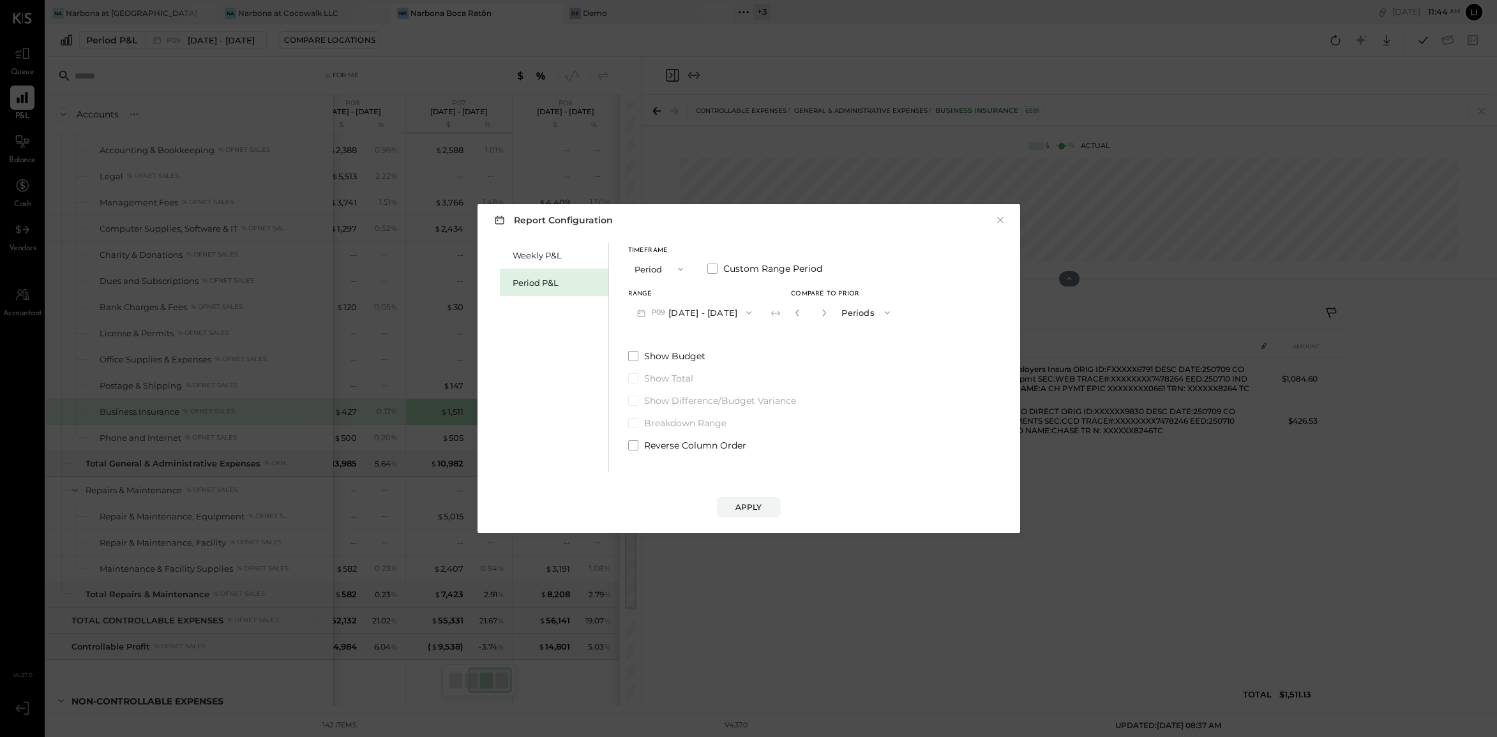
click at [754, 311] on icon "button" at bounding box center [749, 313] width 10 height 10
click at [715, 451] on span "[DATE] - [DATE]" at bounding box center [687, 448] width 61 height 11
click at [736, 504] on div "Apply" at bounding box center [749, 507] width 27 height 11
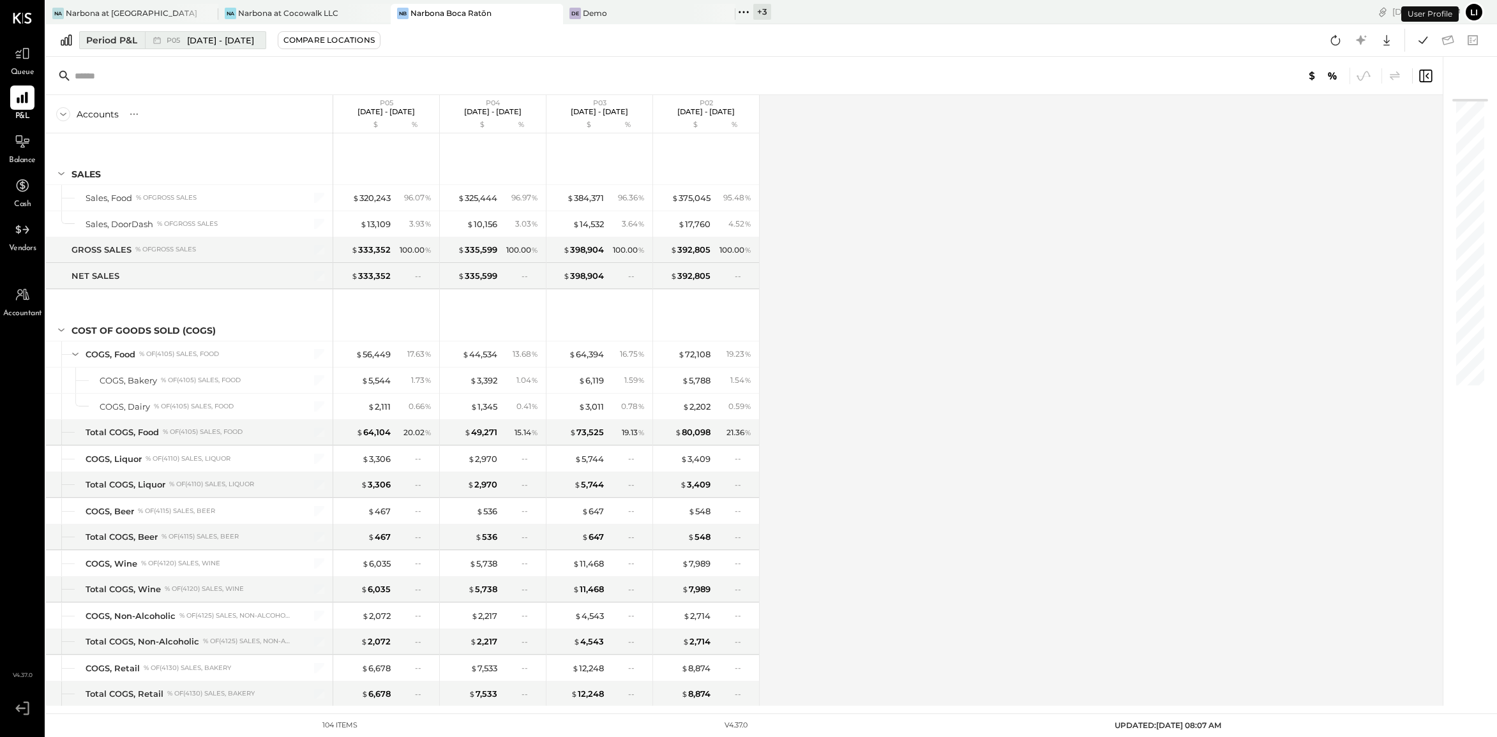
click at [175, 46] on div "P05 [DATE] - [DATE]" at bounding box center [202, 40] width 114 height 17
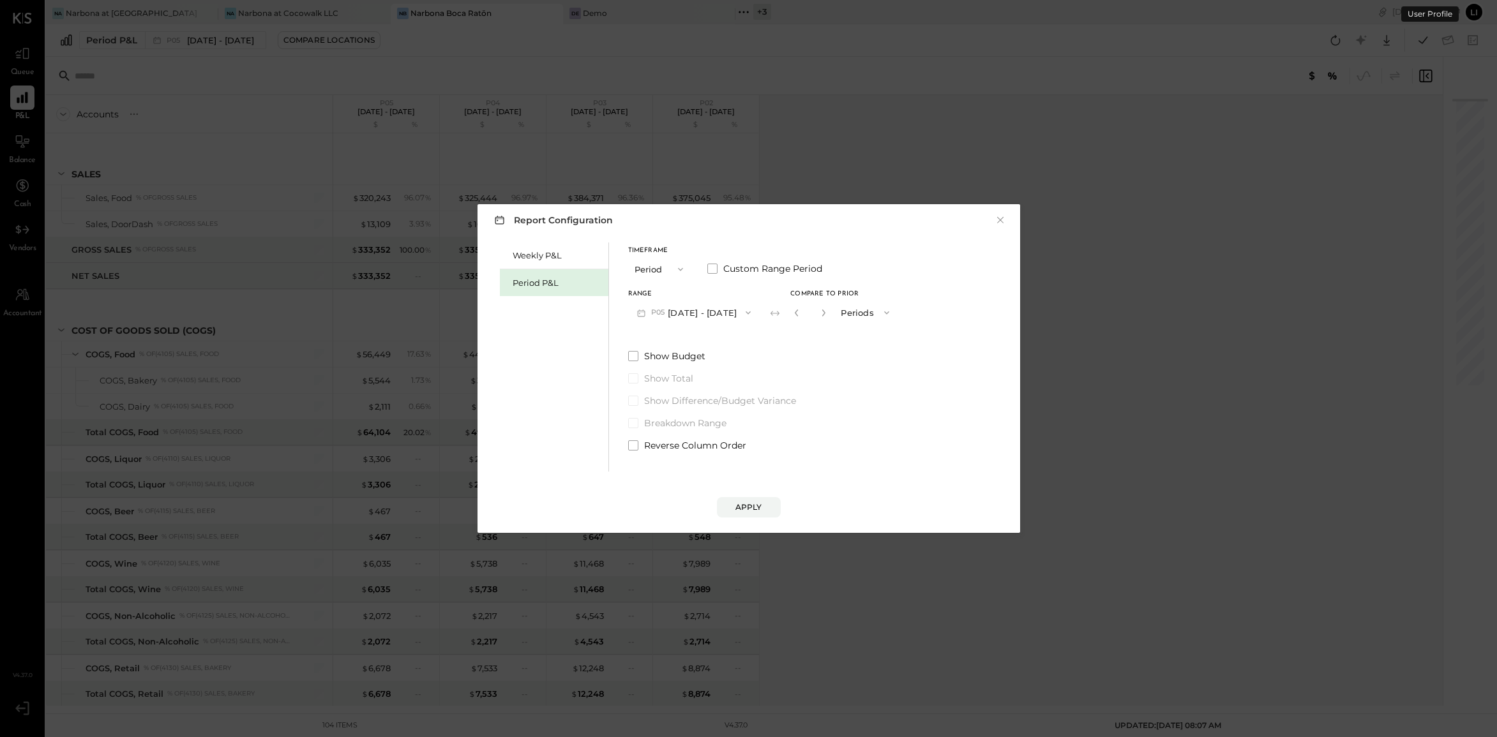
click at [725, 307] on button "P05 [DATE] - [DATE]" at bounding box center [694, 313] width 132 height 24
click at [706, 345] on span "[DATE] - [DATE]" at bounding box center [688, 341] width 61 height 11
click at [829, 318] on button "button" at bounding box center [824, 313] width 10 height 14
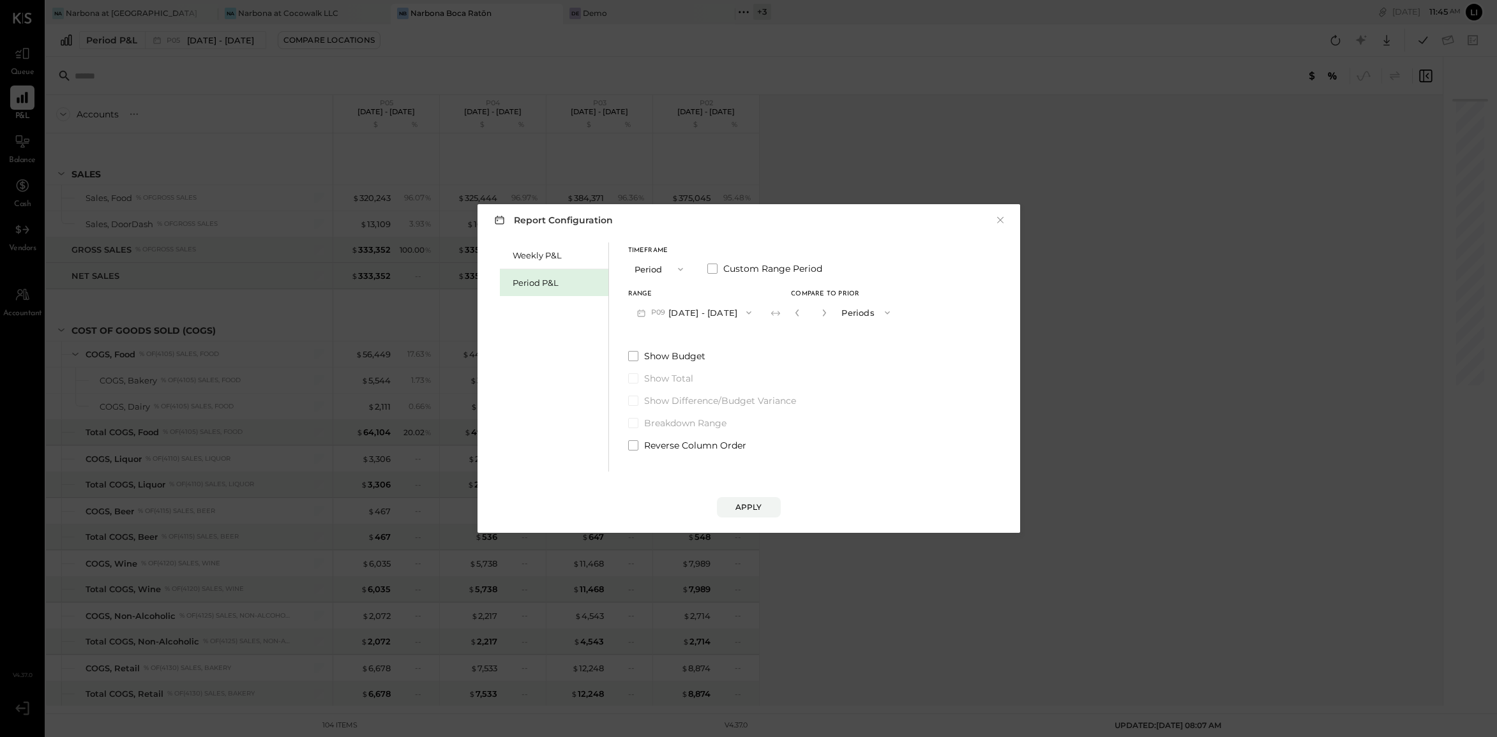
type input "*"
click at [764, 509] on button "Apply" at bounding box center [749, 507] width 64 height 20
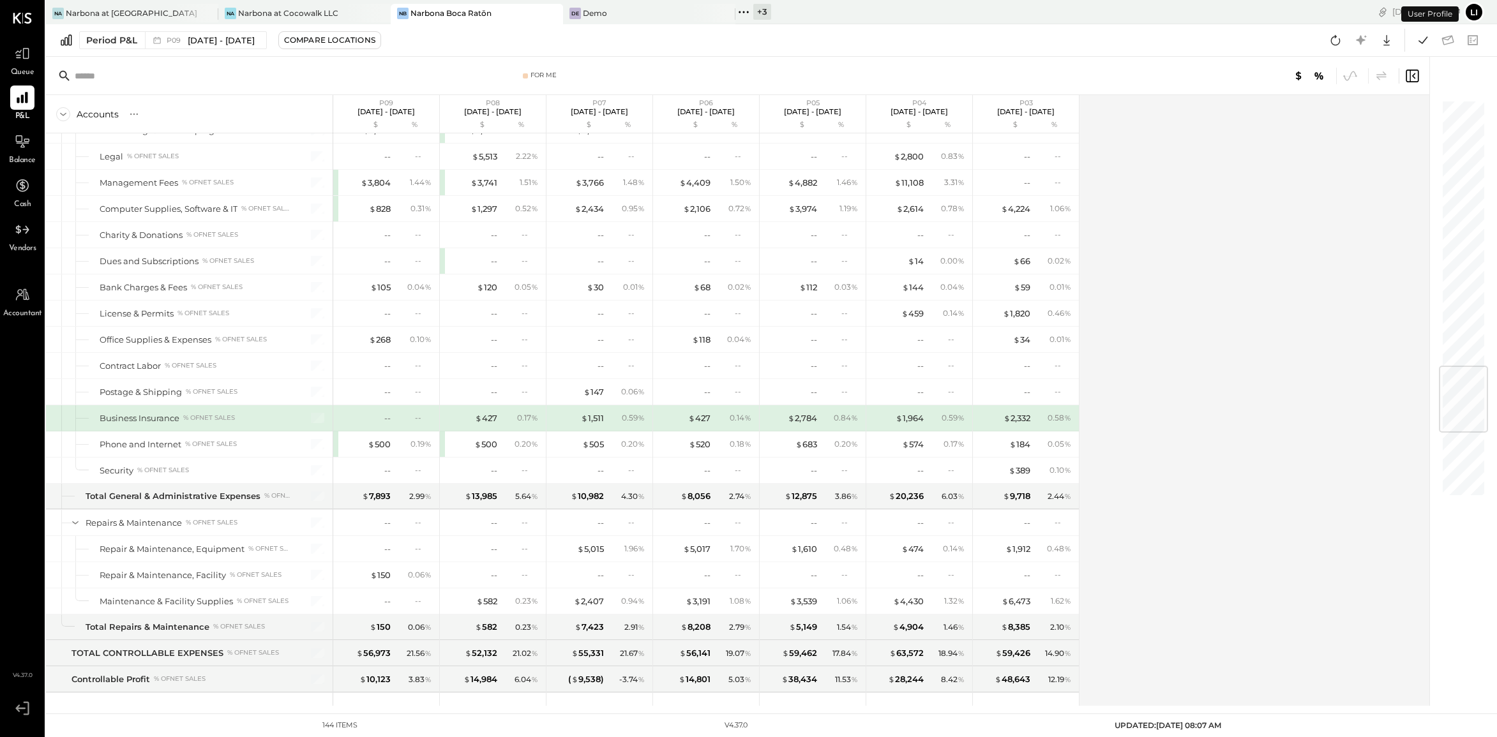
scroll to position [2318, 0]
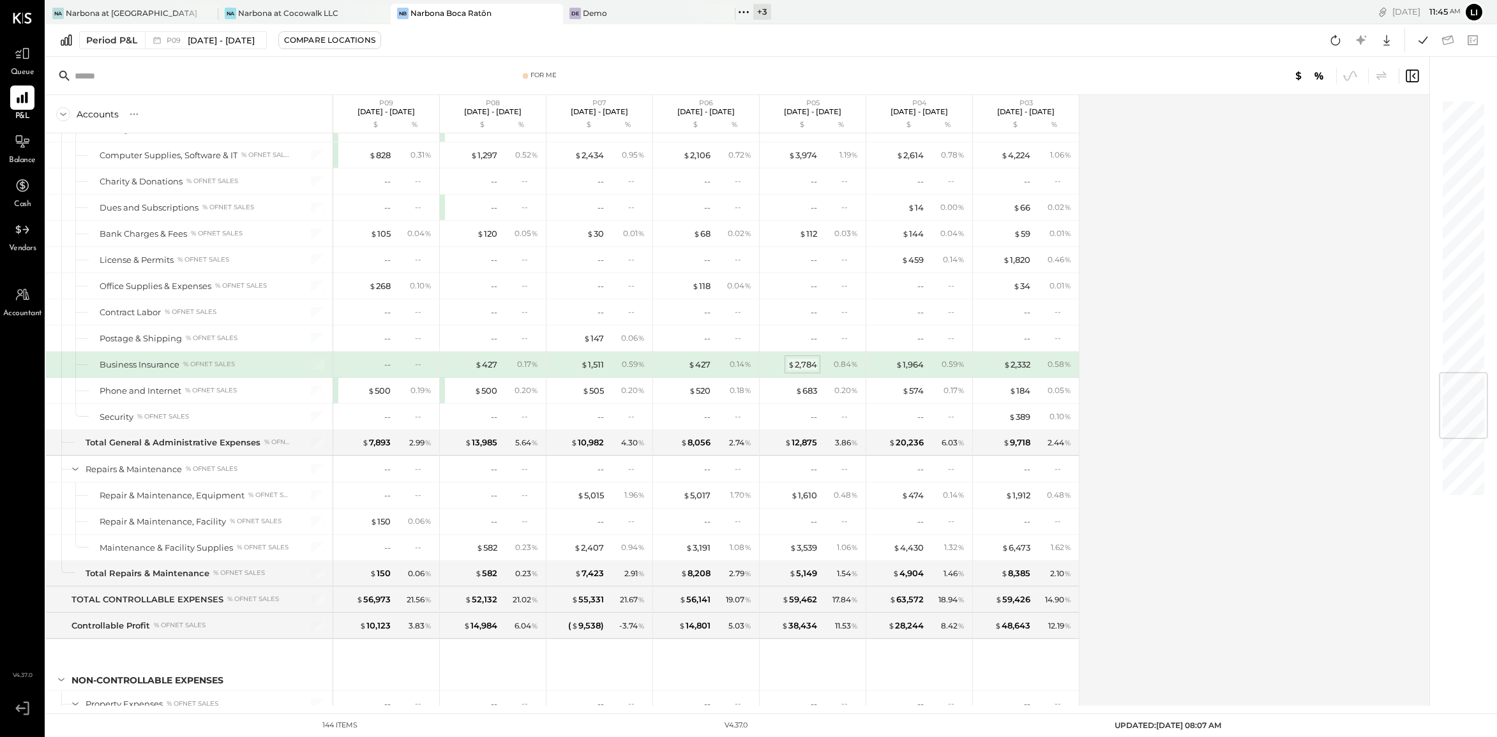
click at [810, 371] on div "$ 2,784" at bounding box center [802, 365] width 29 height 12
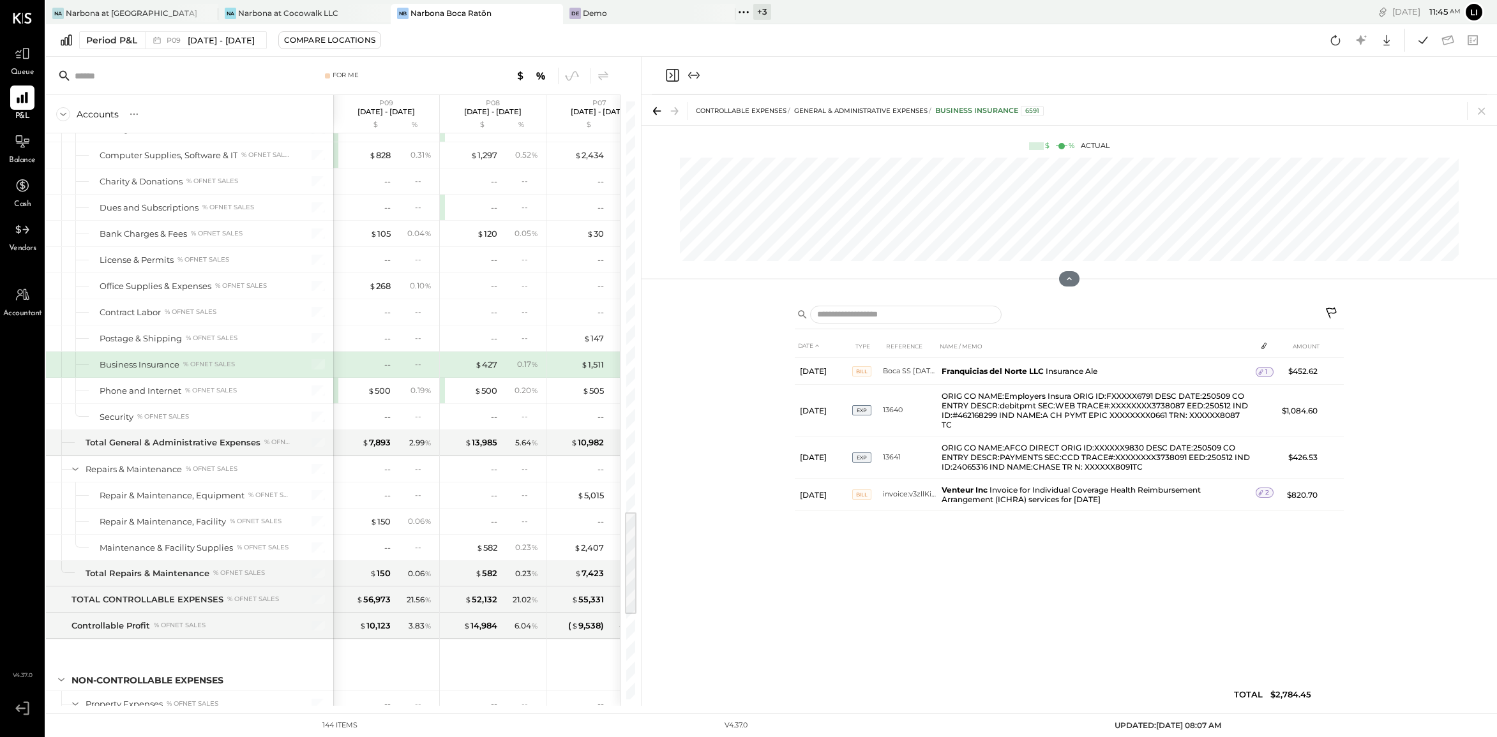
click at [675, 73] on icon "Close panel" at bounding box center [672, 75] width 13 height 13
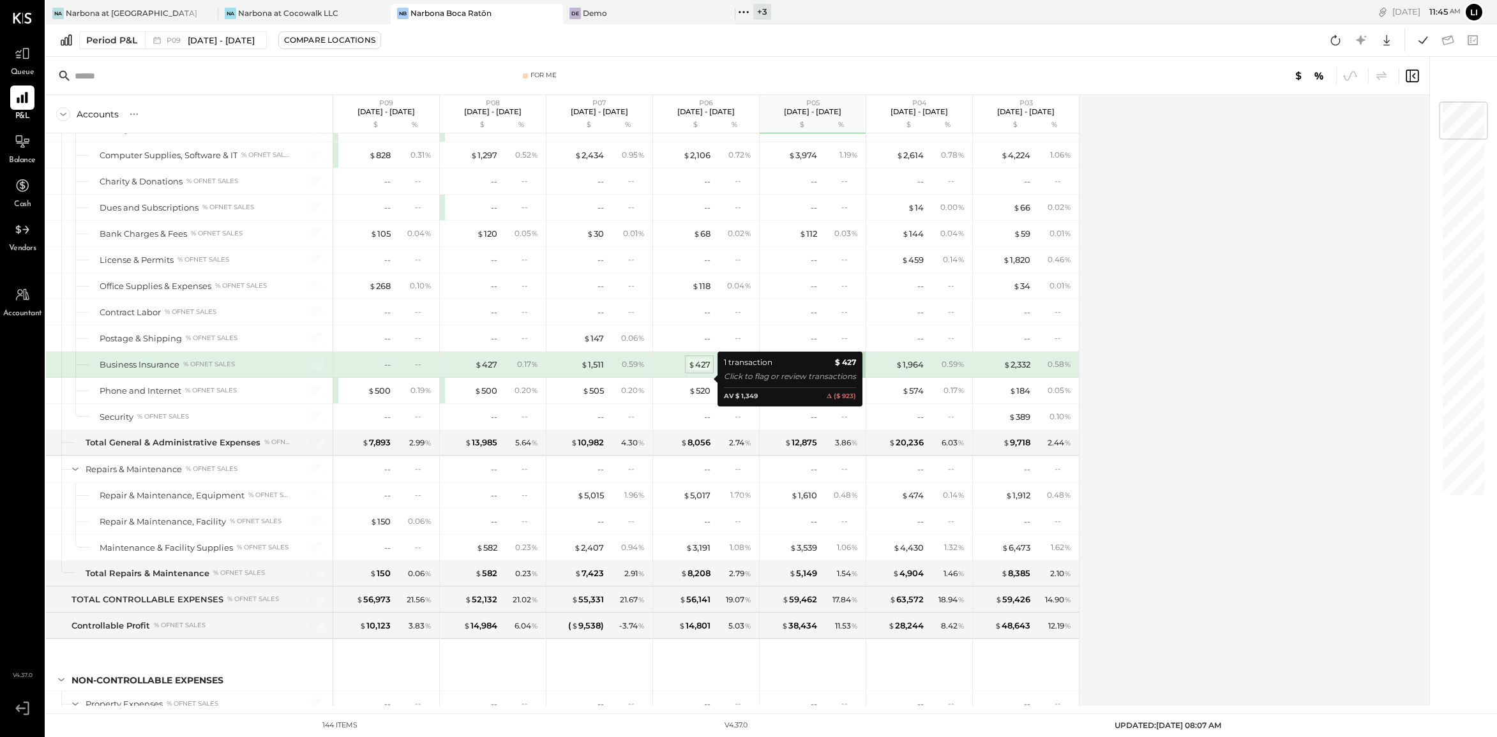
click at [698, 371] on div "$ 427" at bounding box center [699, 365] width 22 height 12
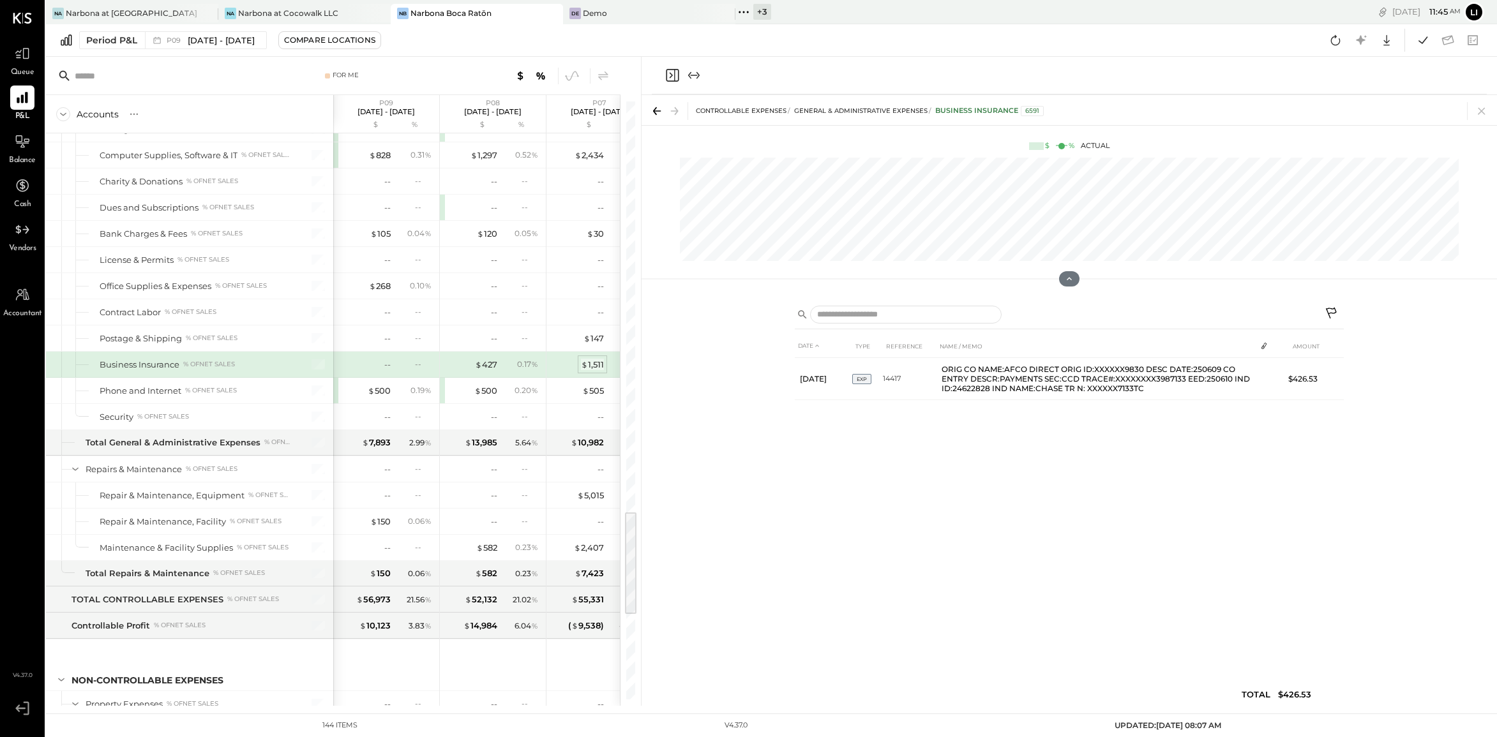
click at [600, 371] on div "$ 1,511" at bounding box center [592, 365] width 23 height 12
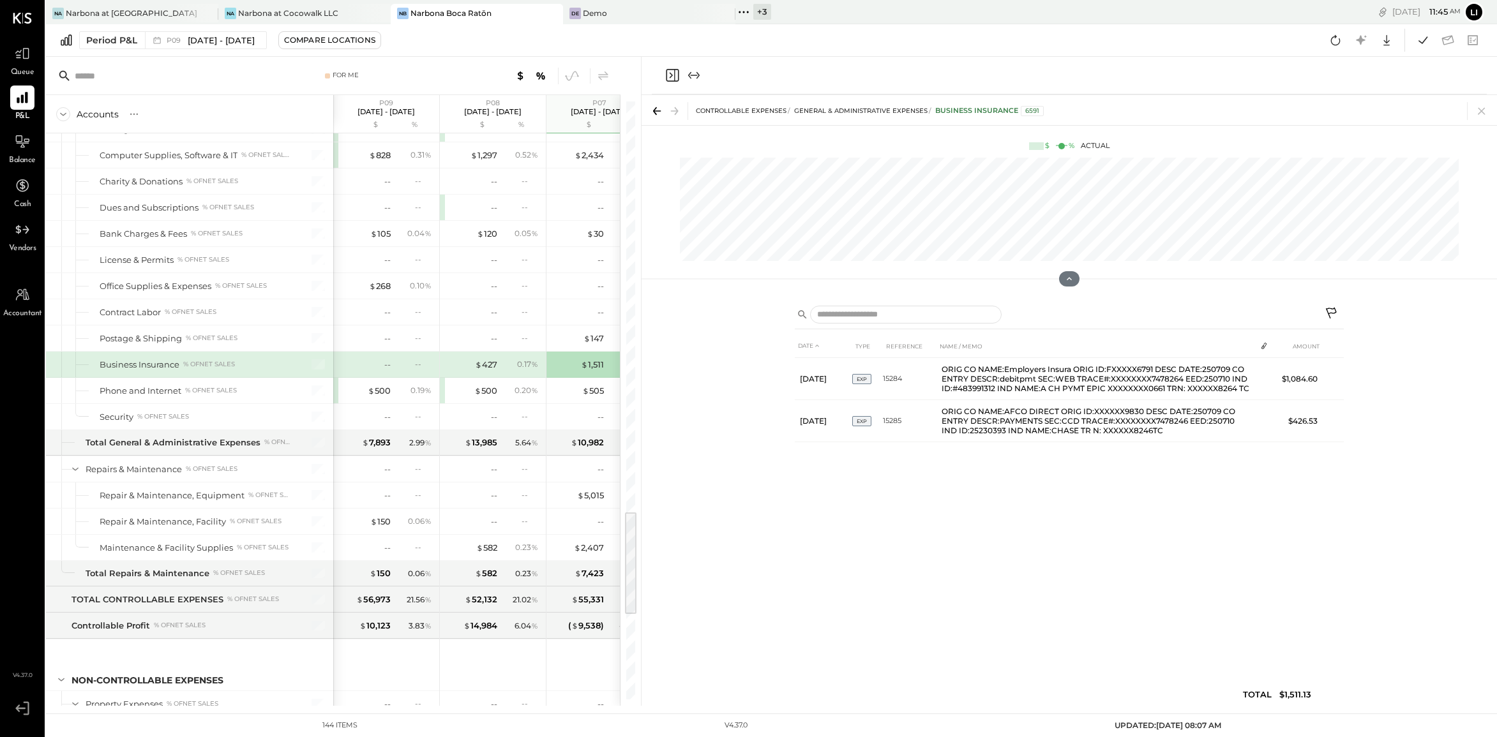
click at [842, 504] on div "DATE TYPE REFERENCE NAME / MEMO AMOUNT [DATE] EXP 15284 ORIG CO NAME:Employers …" at bounding box center [1069, 524] width 549 height 378
click at [589, 371] on div "$ 1,511" at bounding box center [592, 365] width 23 height 12
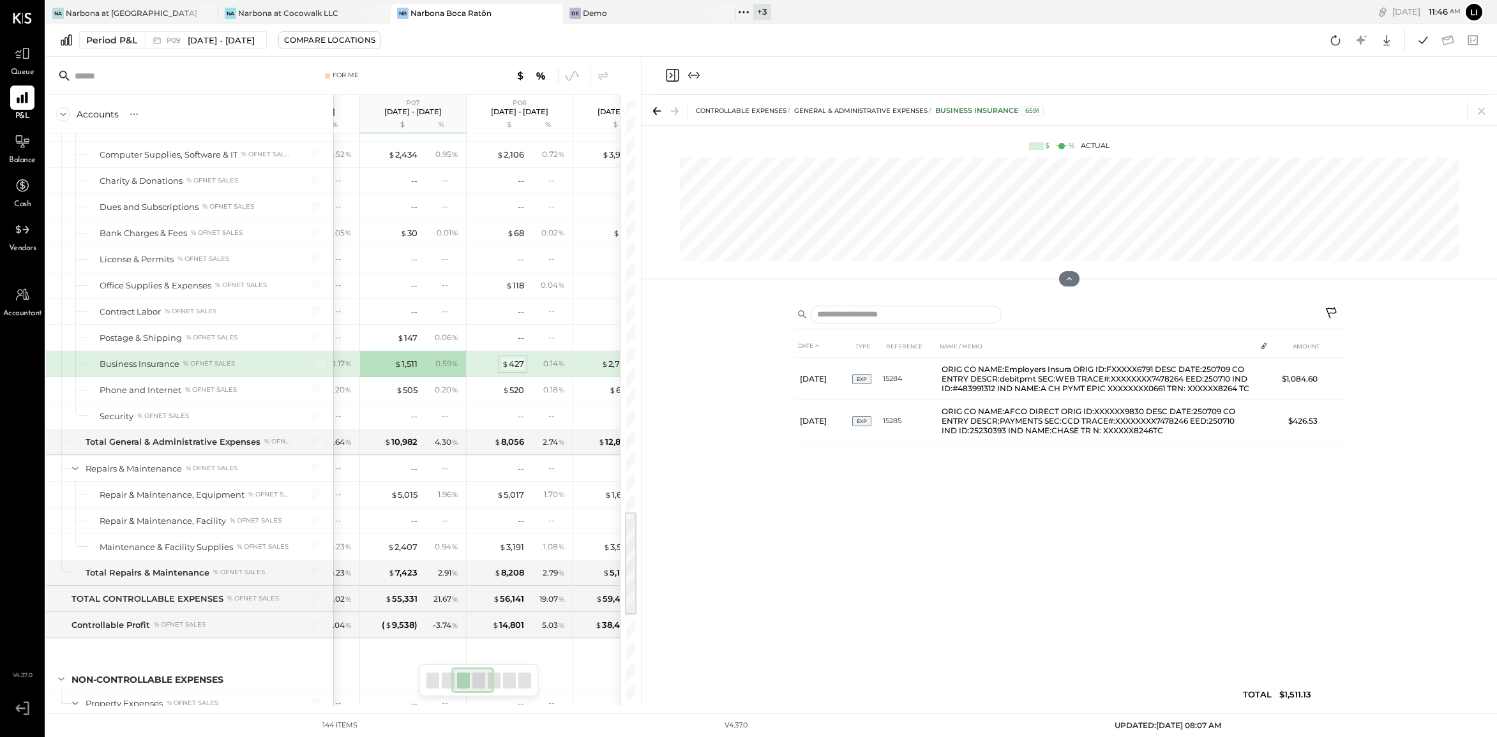
click at [512, 370] on div "$ 427" at bounding box center [513, 364] width 22 height 12
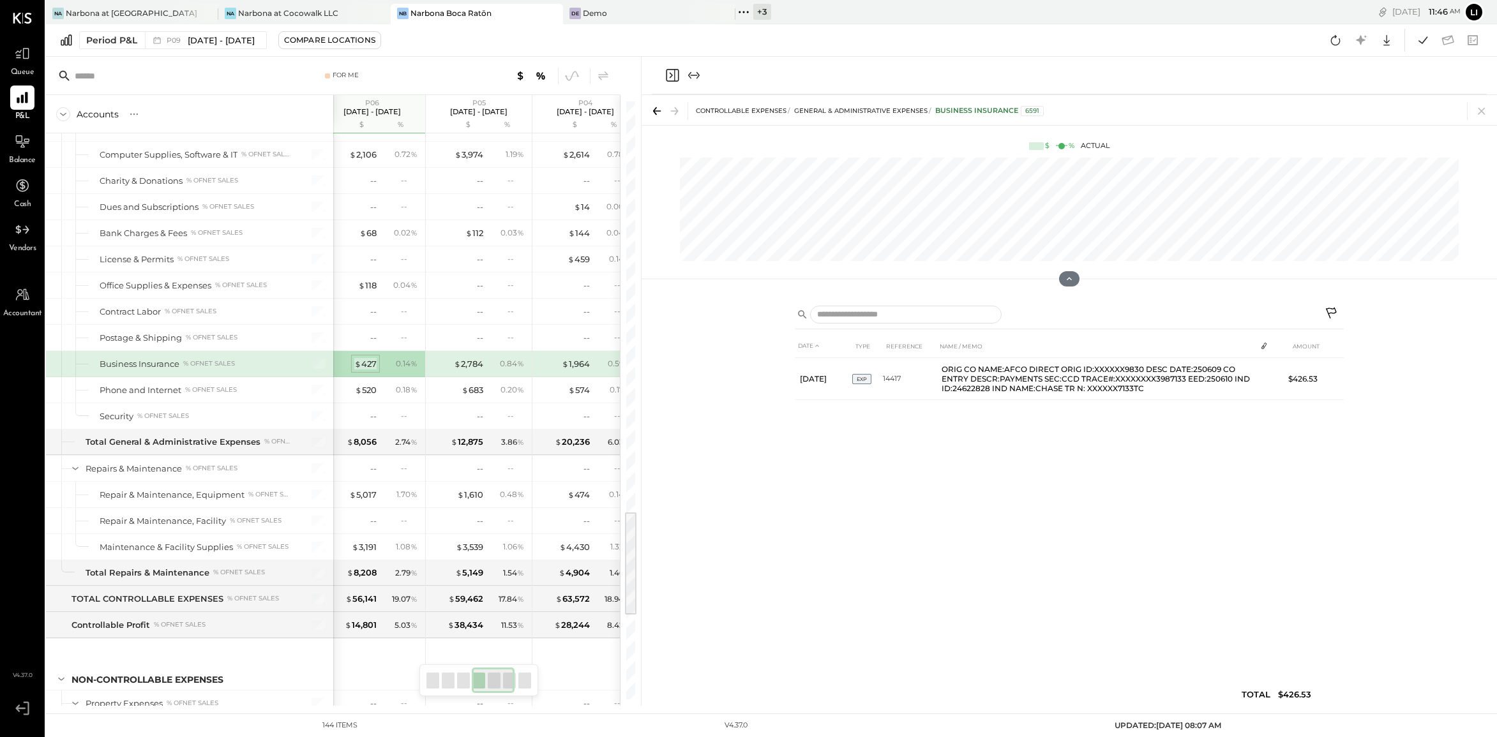
scroll to position [2316, 0]
click at [465, 372] on div "$ 2,784" at bounding box center [468, 366] width 29 height 12
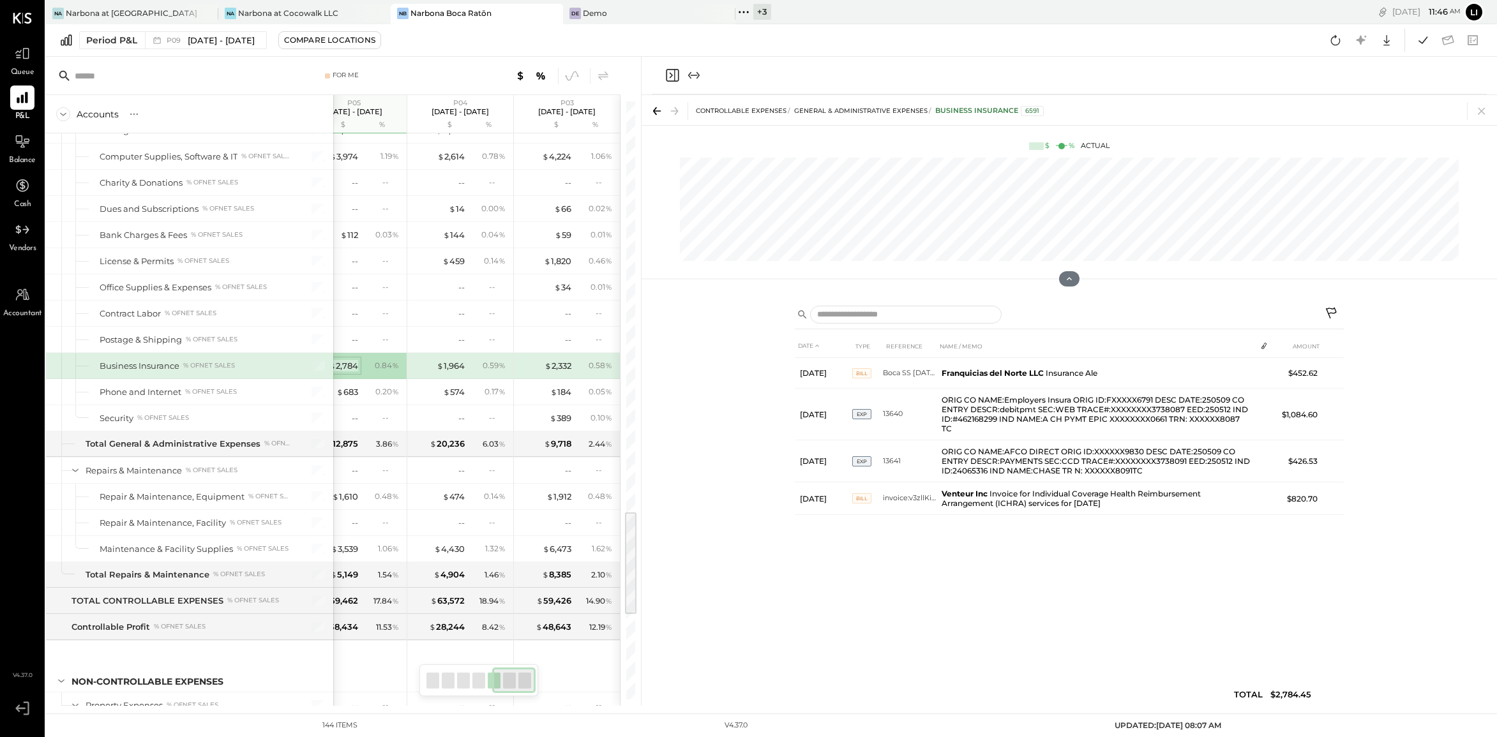
scroll to position [2318, 0]
click at [455, 370] on div "$ 1,964" at bounding box center [451, 364] width 28 height 12
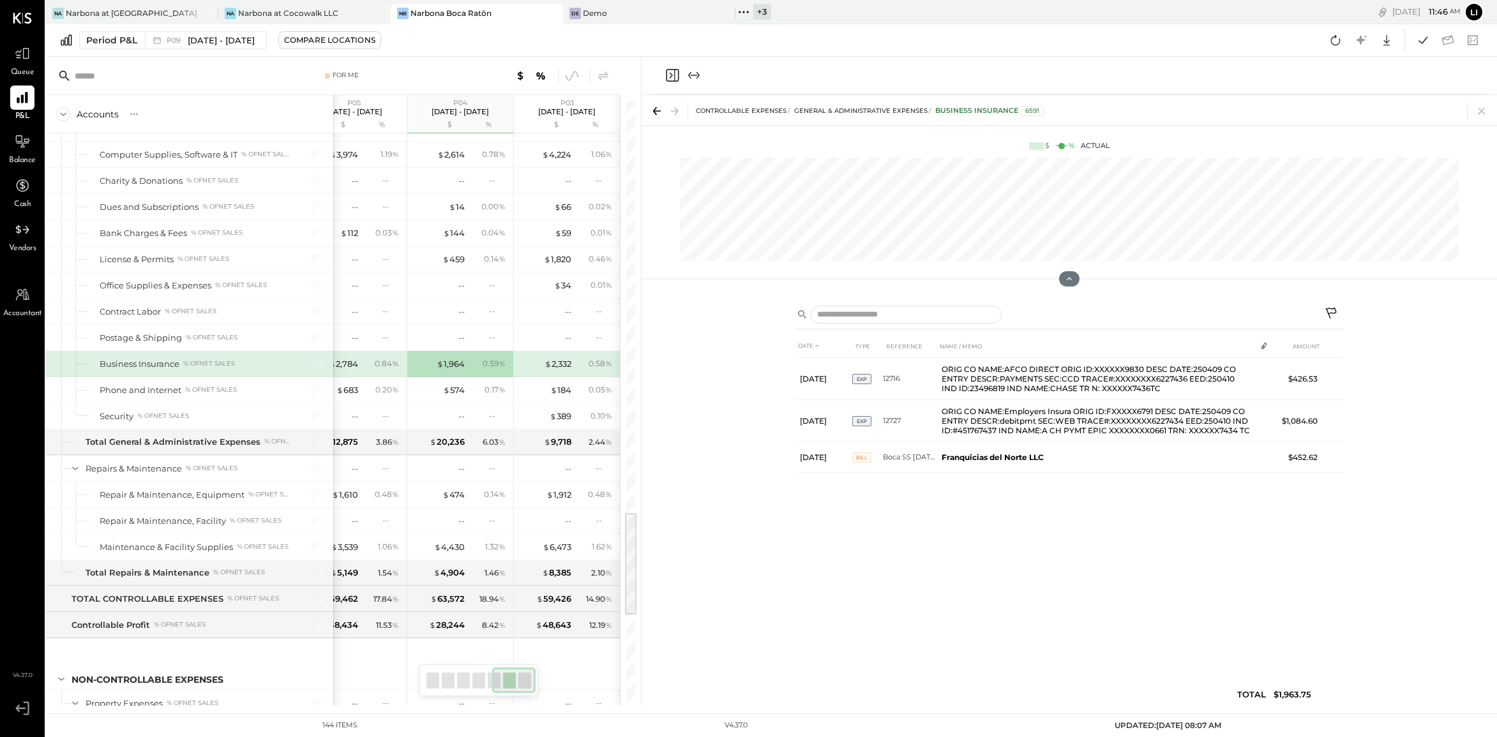
scroll to position [2321, 0]
click at [557, 368] on div "$ 2,332" at bounding box center [558, 362] width 27 height 12
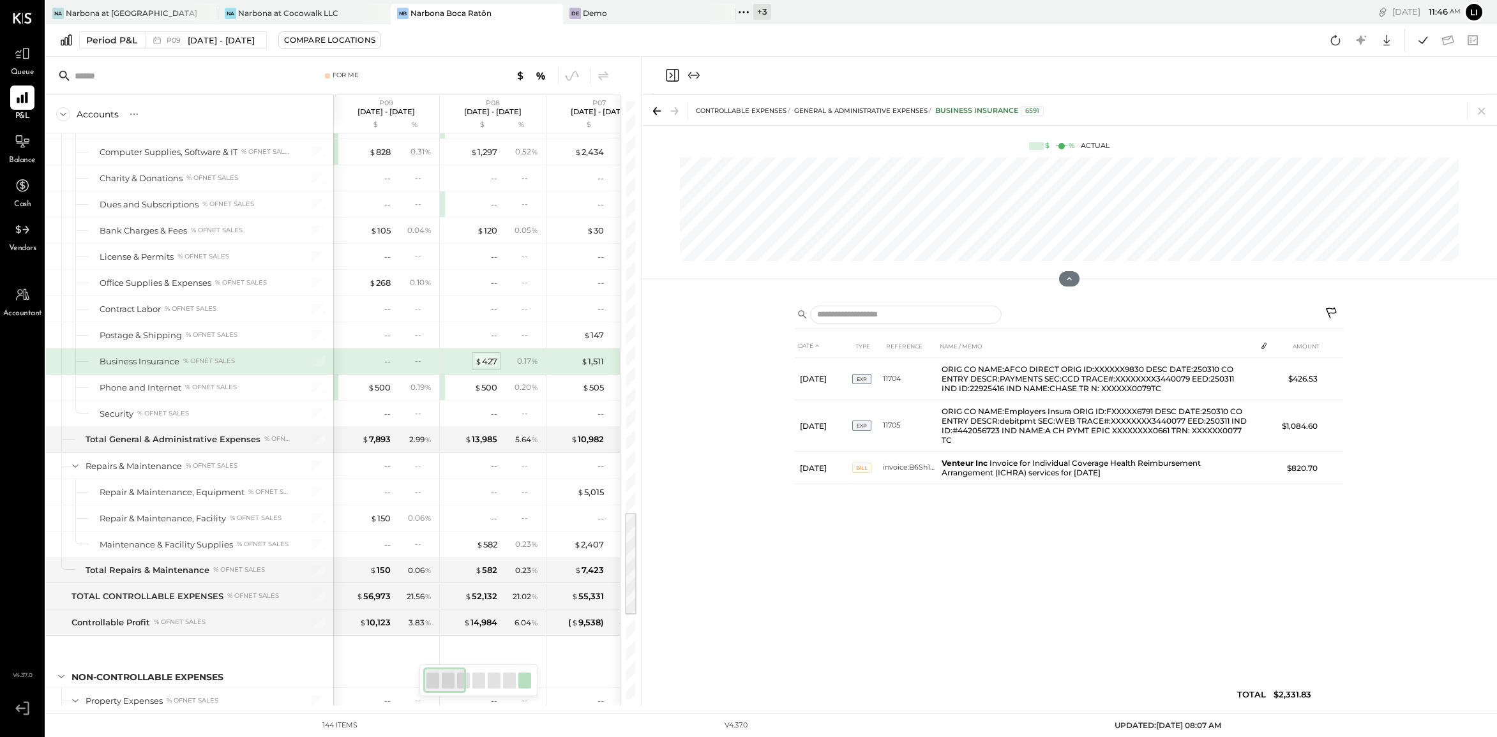
click at [486, 368] on div "$ 427" at bounding box center [486, 362] width 22 height 12
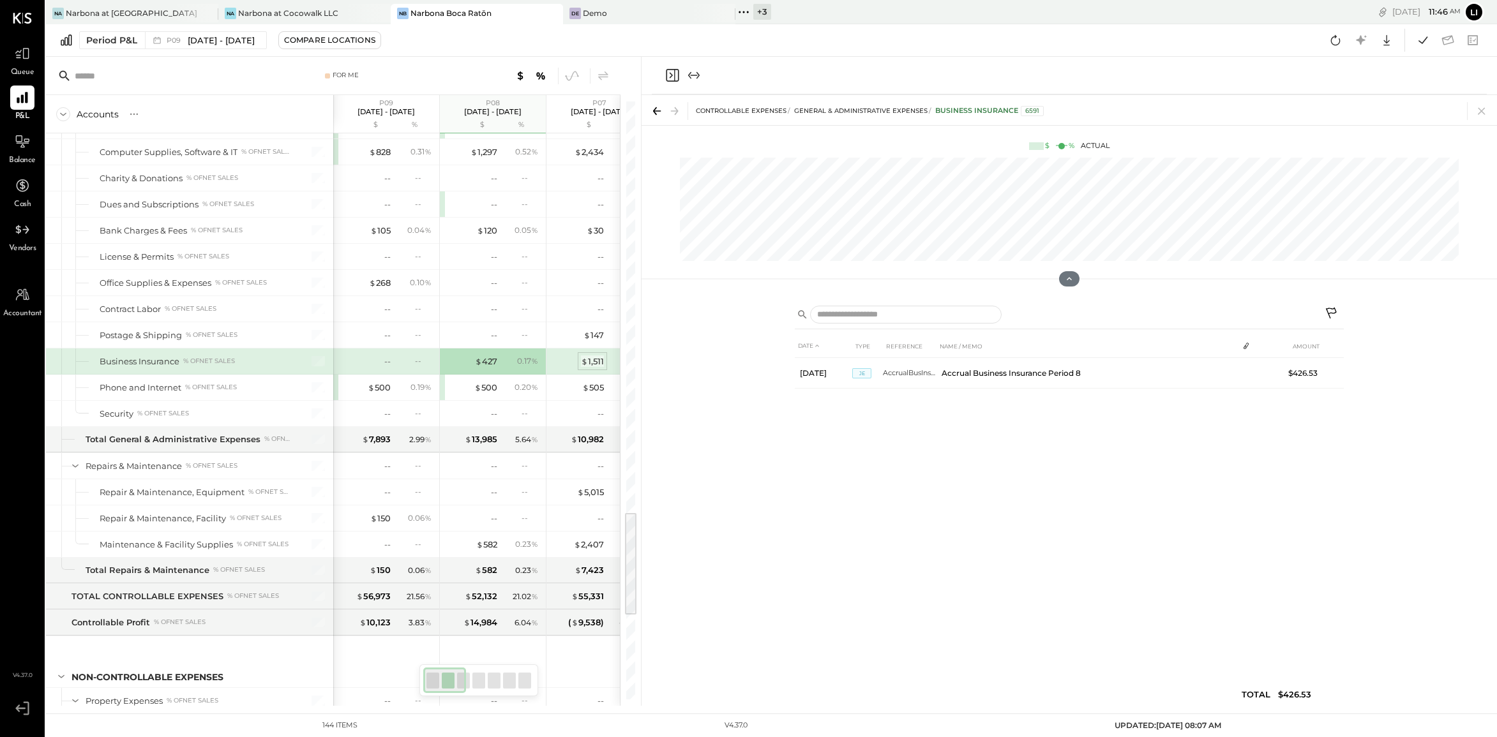
click at [591, 368] on div "$ 1,511" at bounding box center [592, 362] width 23 height 12
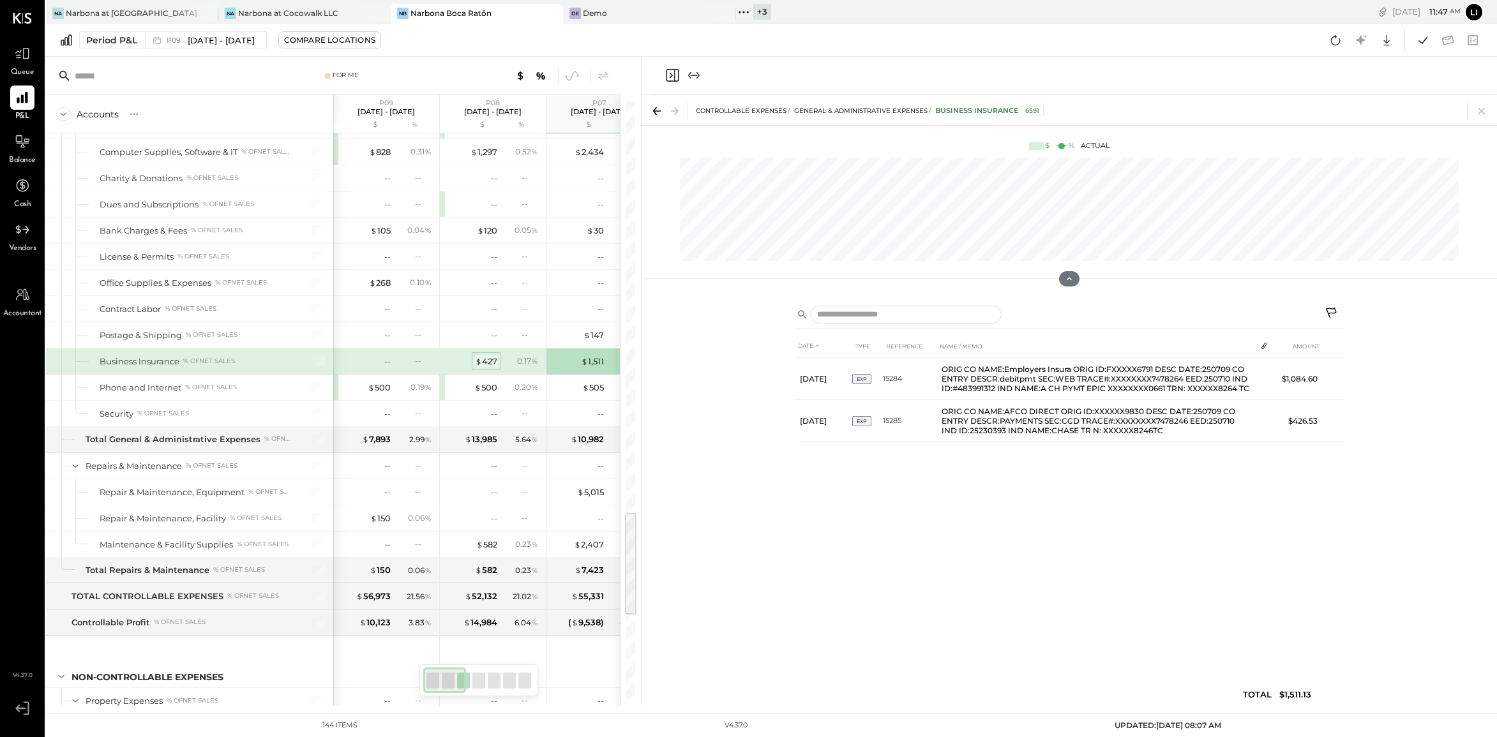
click at [487, 368] on div "$ 427" at bounding box center [486, 362] width 22 height 12
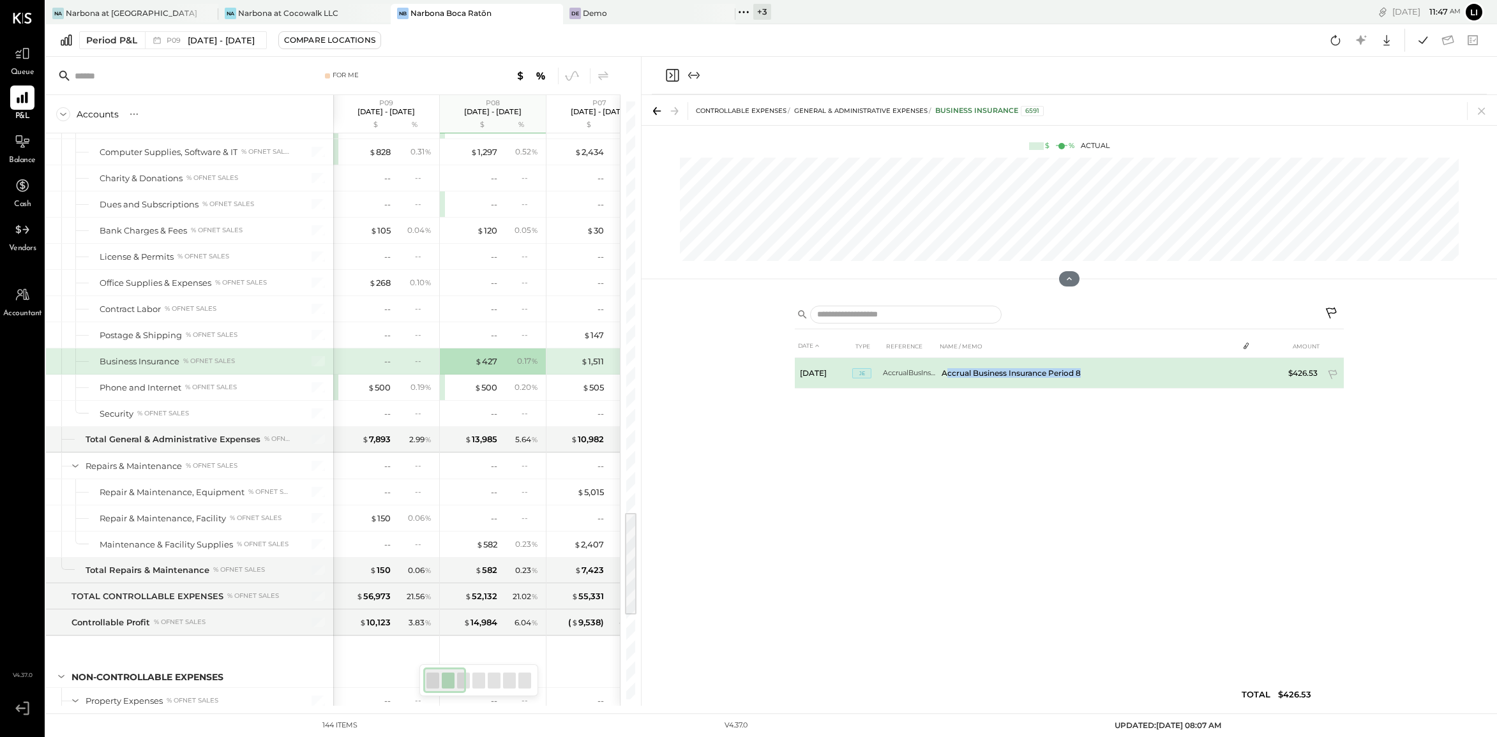
drag, startPoint x: 1083, startPoint y: 374, endPoint x: 944, endPoint y: 375, distance: 139.2
click at [944, 375] on td "Accrual Business Insurance Period 8" at bounding box center [1087, 373] width 301 height 31
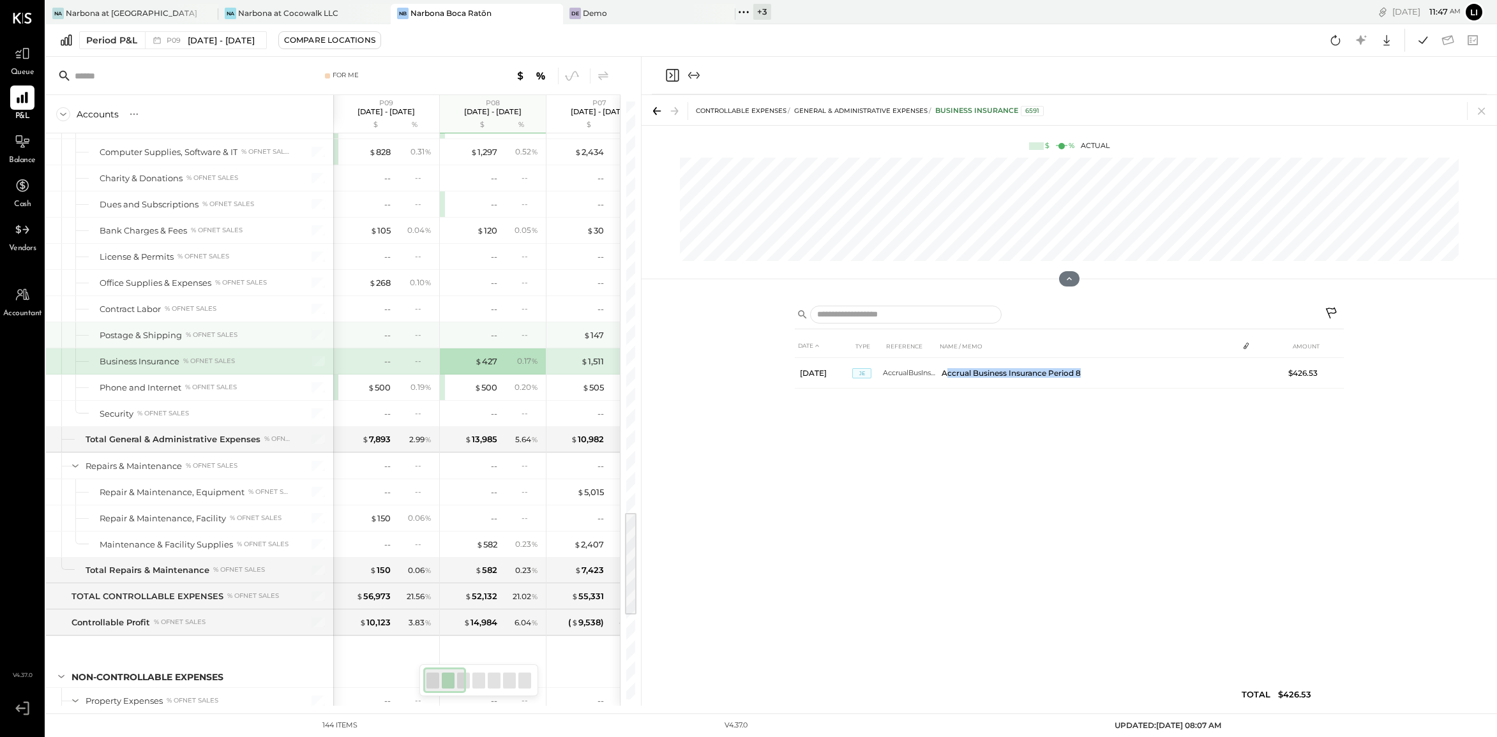
copy td "ccrual Business Insurance Period 8"
click at [23, 150] on div at bounding box center [22, 142] width 24 height 24
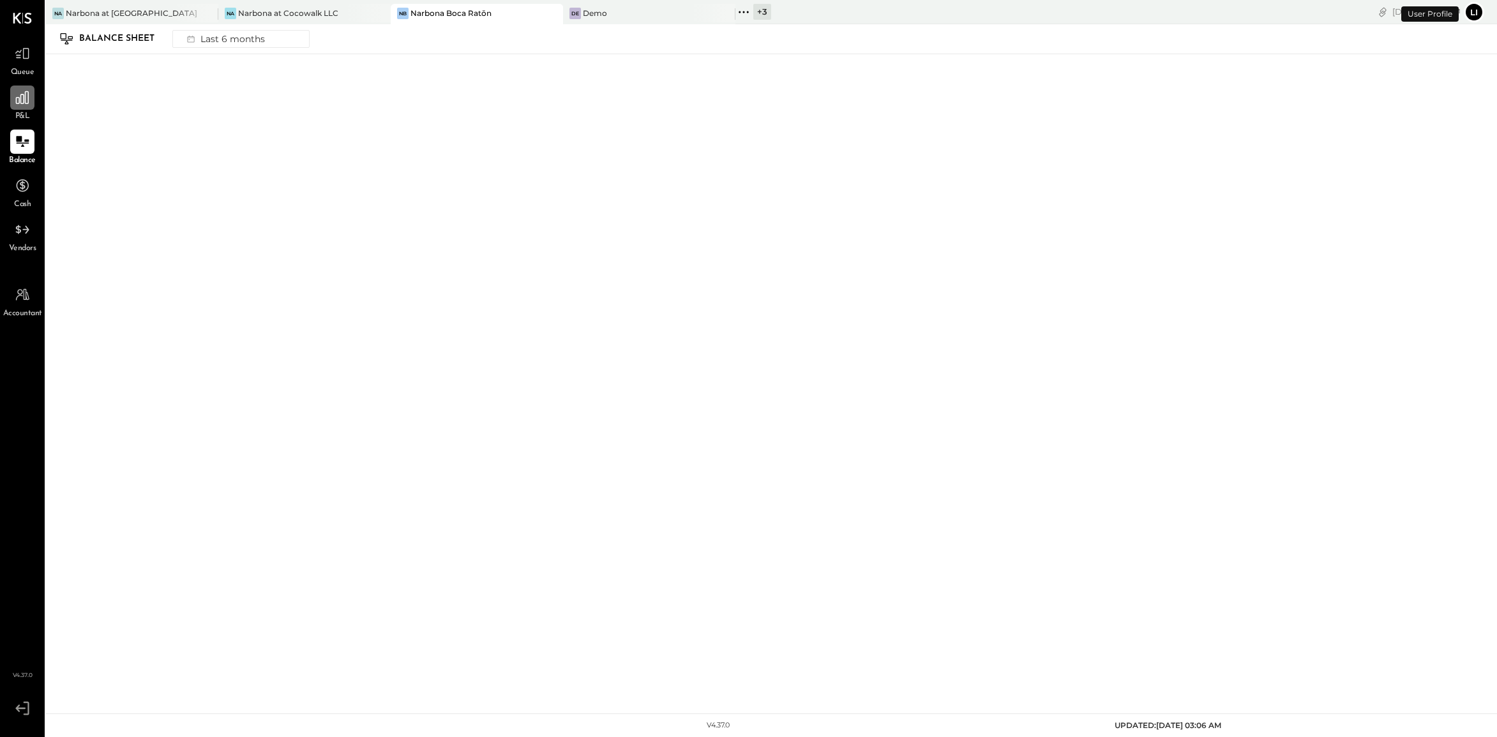
click at [19, 105] on icon at bounding box center [22, 97] width 17 height 17
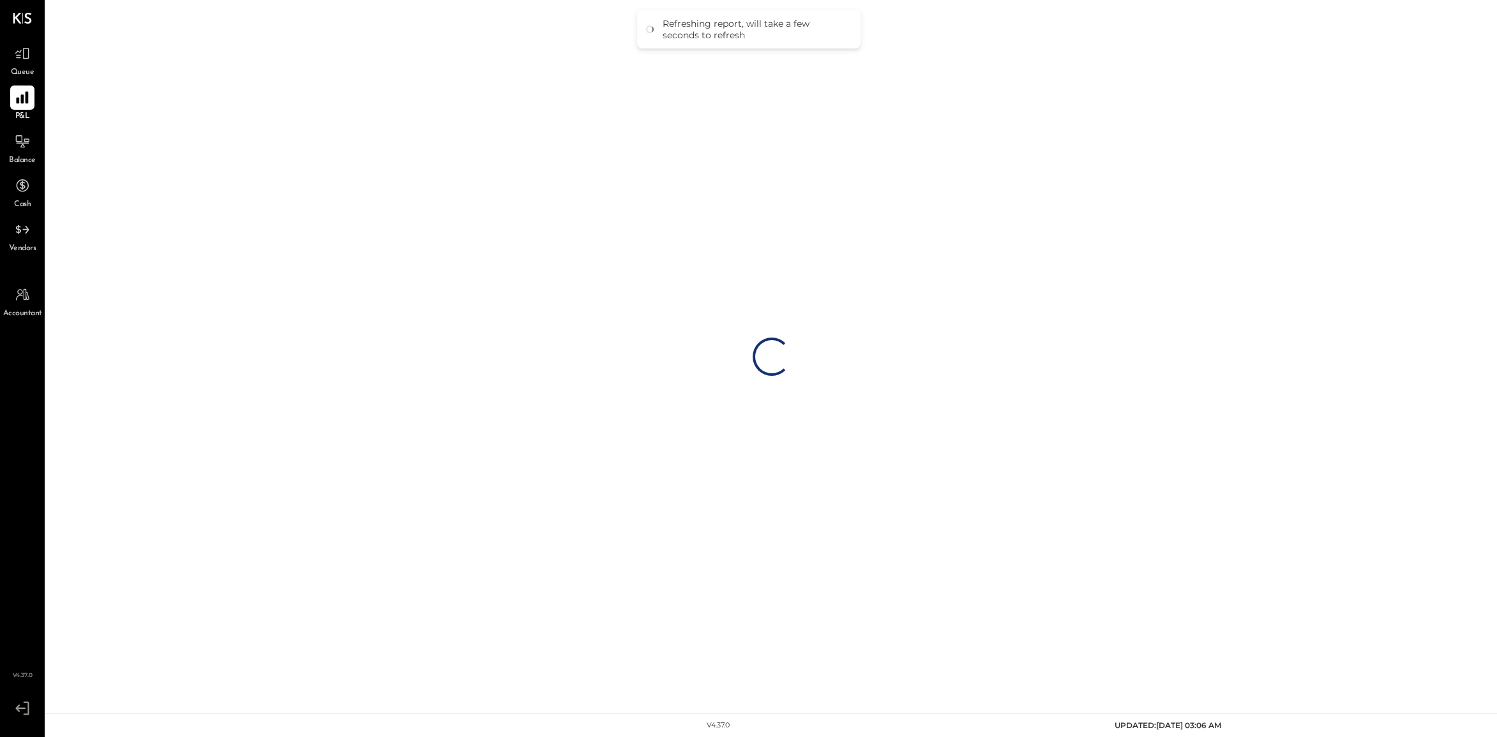
click at [22, 69] on span "Queue" at bounding box center [23, 72] width 24 height 11
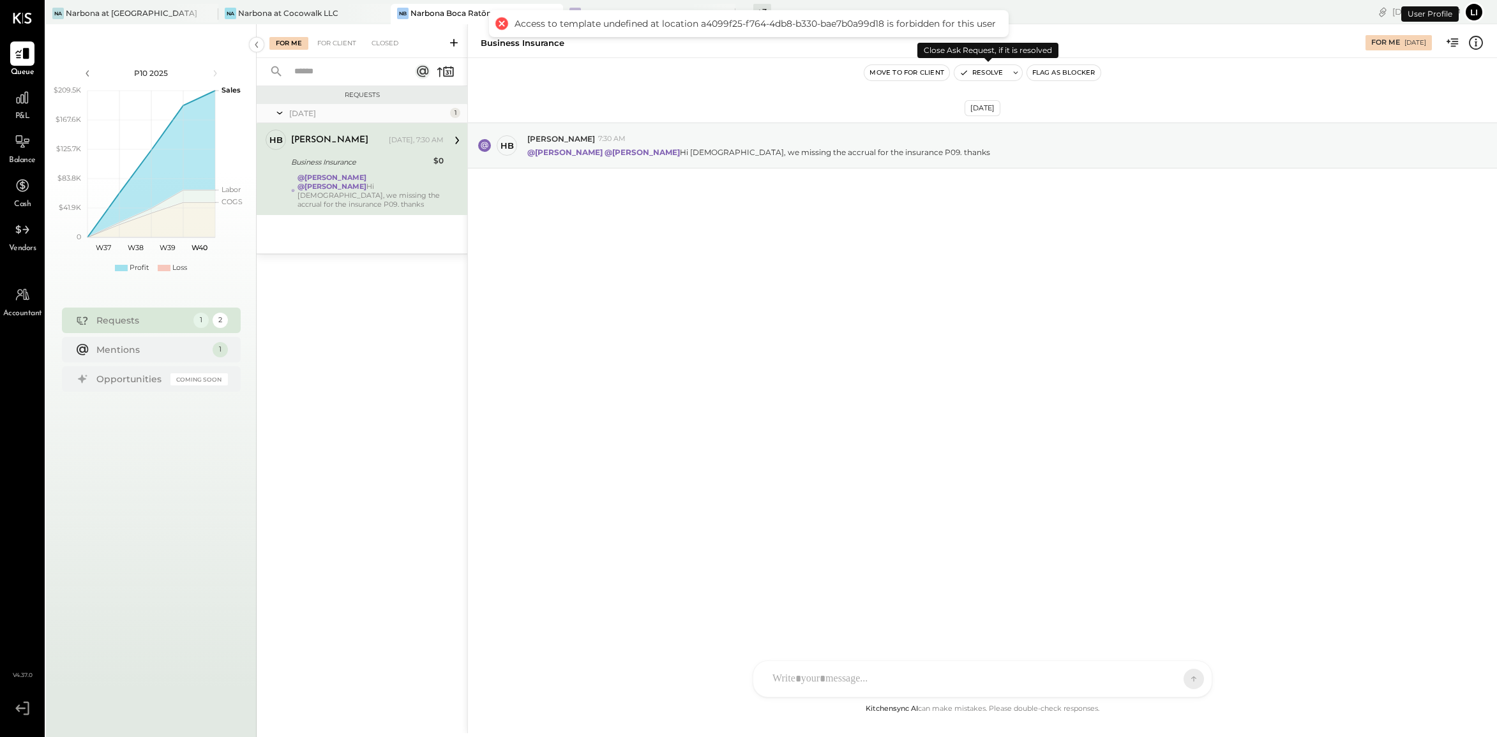
click at [995, 77] on button "Resolve" at bounding box center [982, 72] width 54 height 15
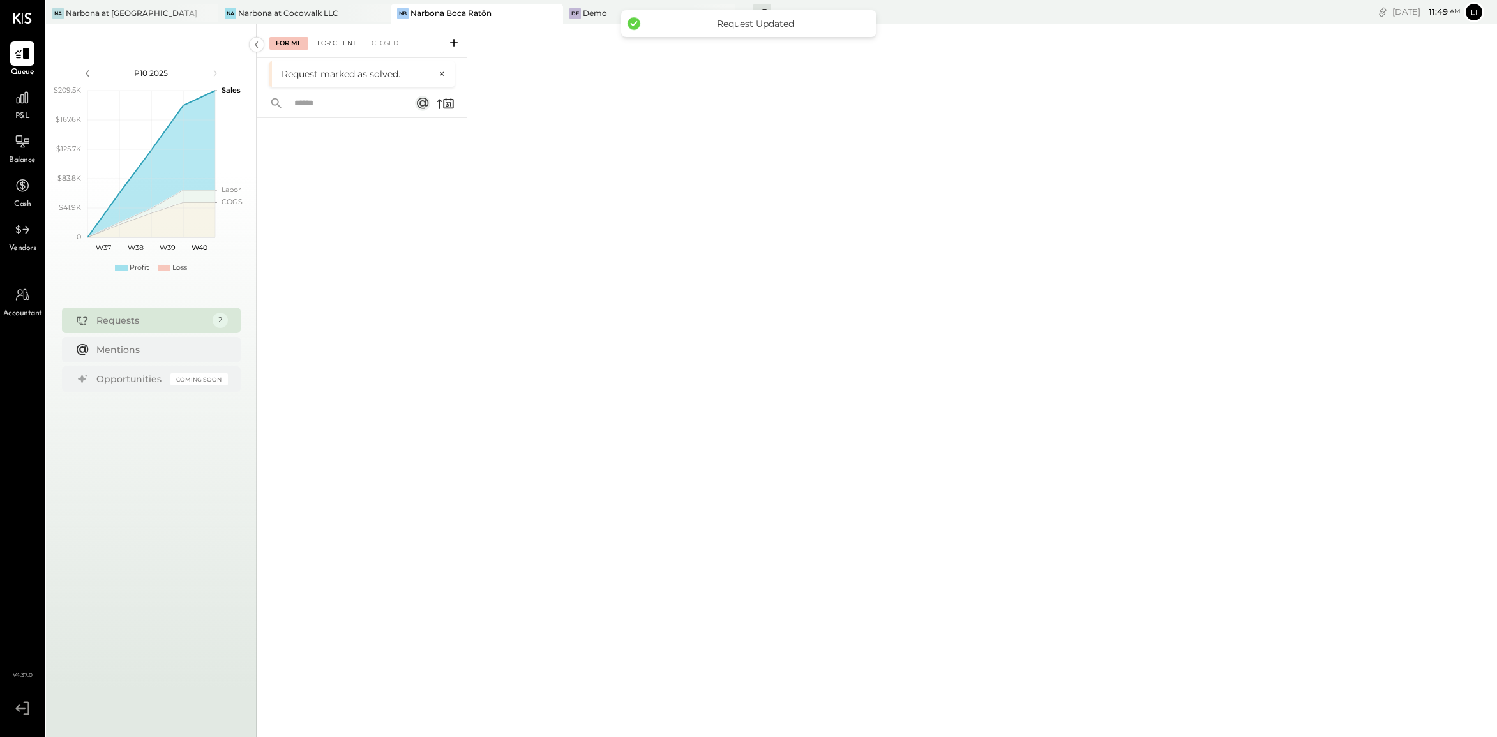
click at [340, 40] on div "For Client" at bounding box center [337, 43] width 52 height 13
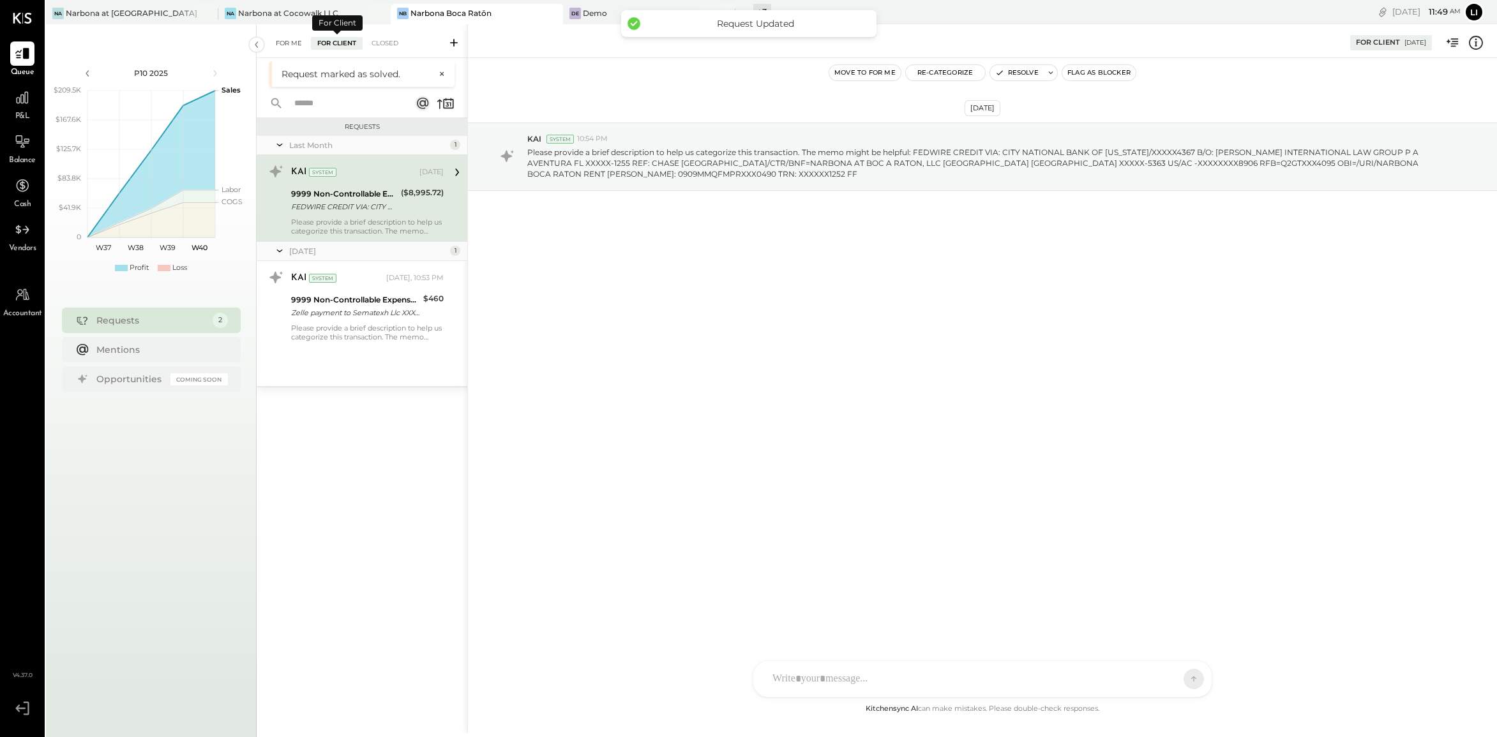
click at [292, 42] on div "For Me" at bounding box center [288, 43] width 39 height 13
